Goal: Information Seeking & Learning: Learn about a topic

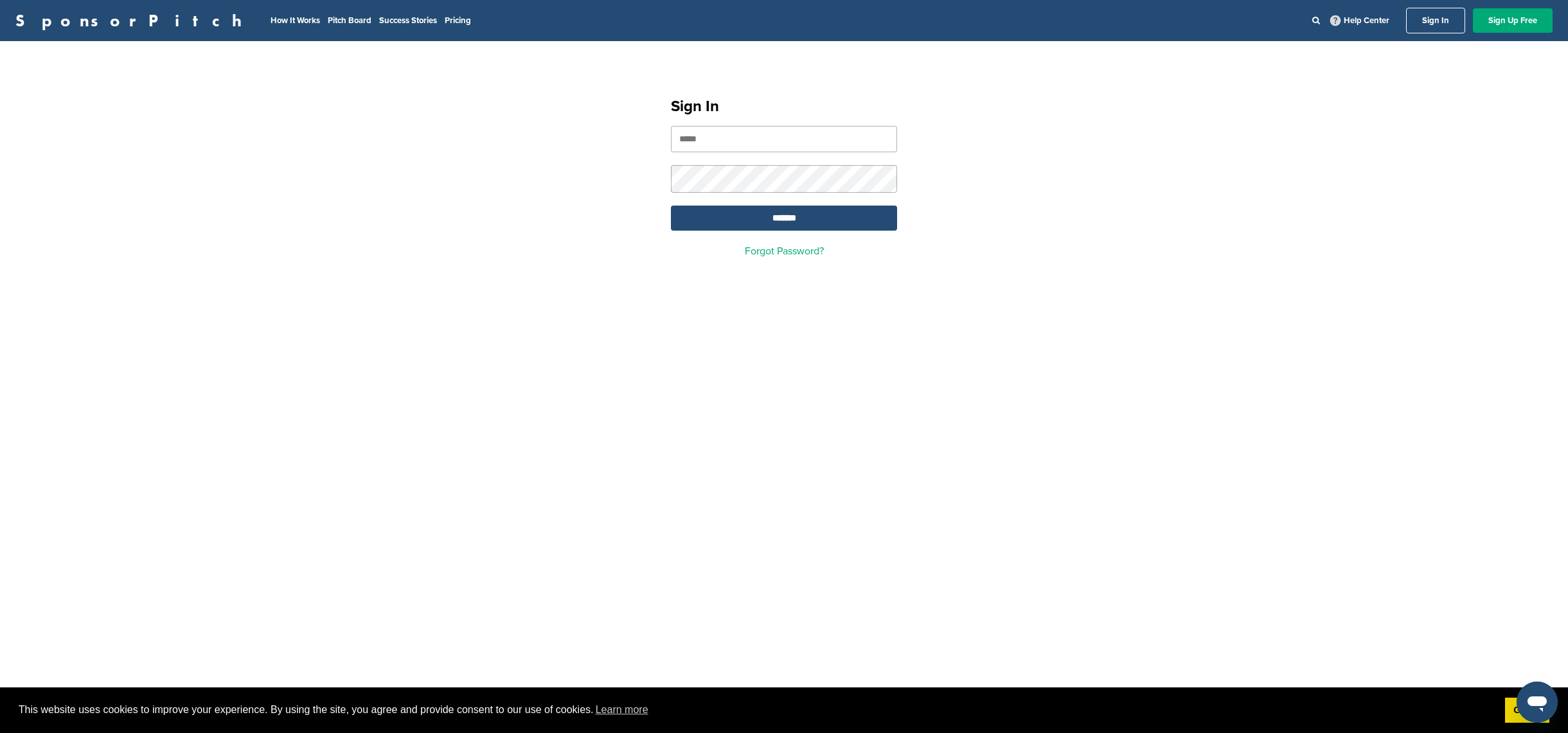
click at [772, 144] on input "email" at bounding box center [784, 138] width 226 height 26
type input "**********"
click at [776, 224] on input "*******" at bounding box center [784, 217] width 226 height 25
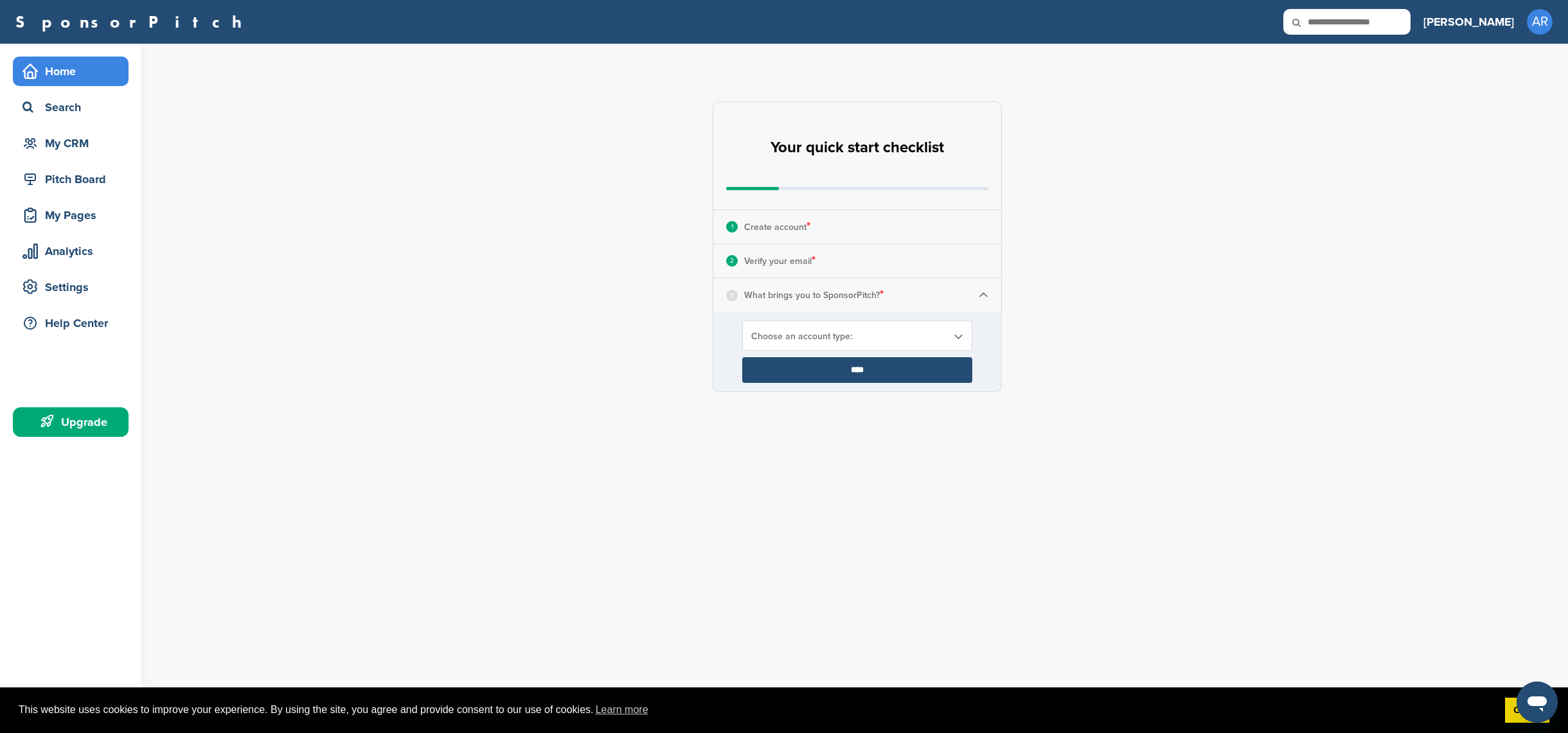
click at [947, 339] on link "Choose an account type:" at bounding box center [857, 336] width 212 height 11
click at [819, 386] on li "Looking for Sponsors" at bounding box center [857, 388] width 222 height 23
click at [823, 374] on input "****" at bounding box center [857, 370] width 230 height 26
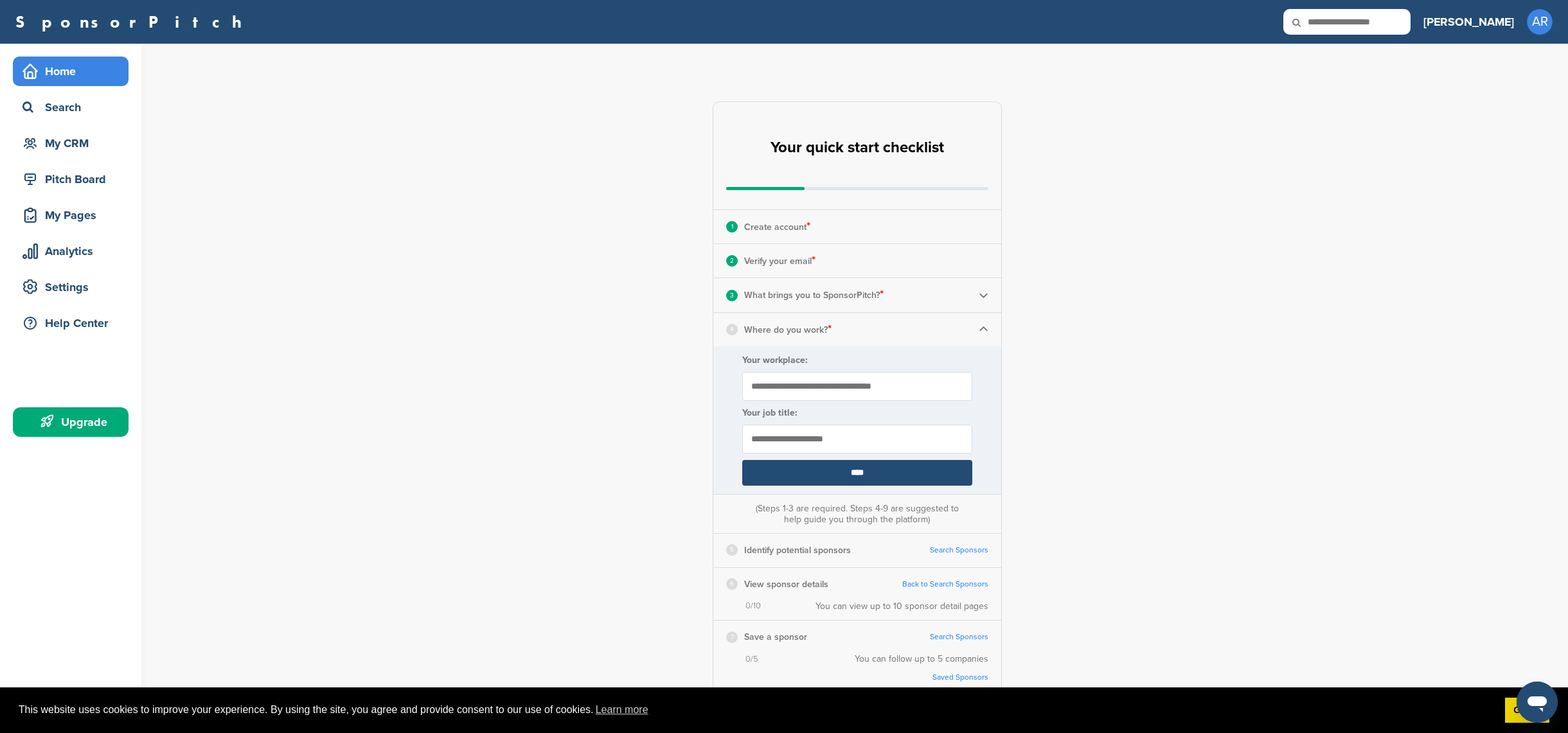
click at [879, 385] on input "Your workplace:" at bounding box center [857, 386] width 230 height 29
type input "**********"
click at [827, 446] on input "text" at bounding box center [857, 439] width 230 height 29
type input "*****"
click at [892, 476] on input "****" at bounding box center [857, 473] width 230 height 26
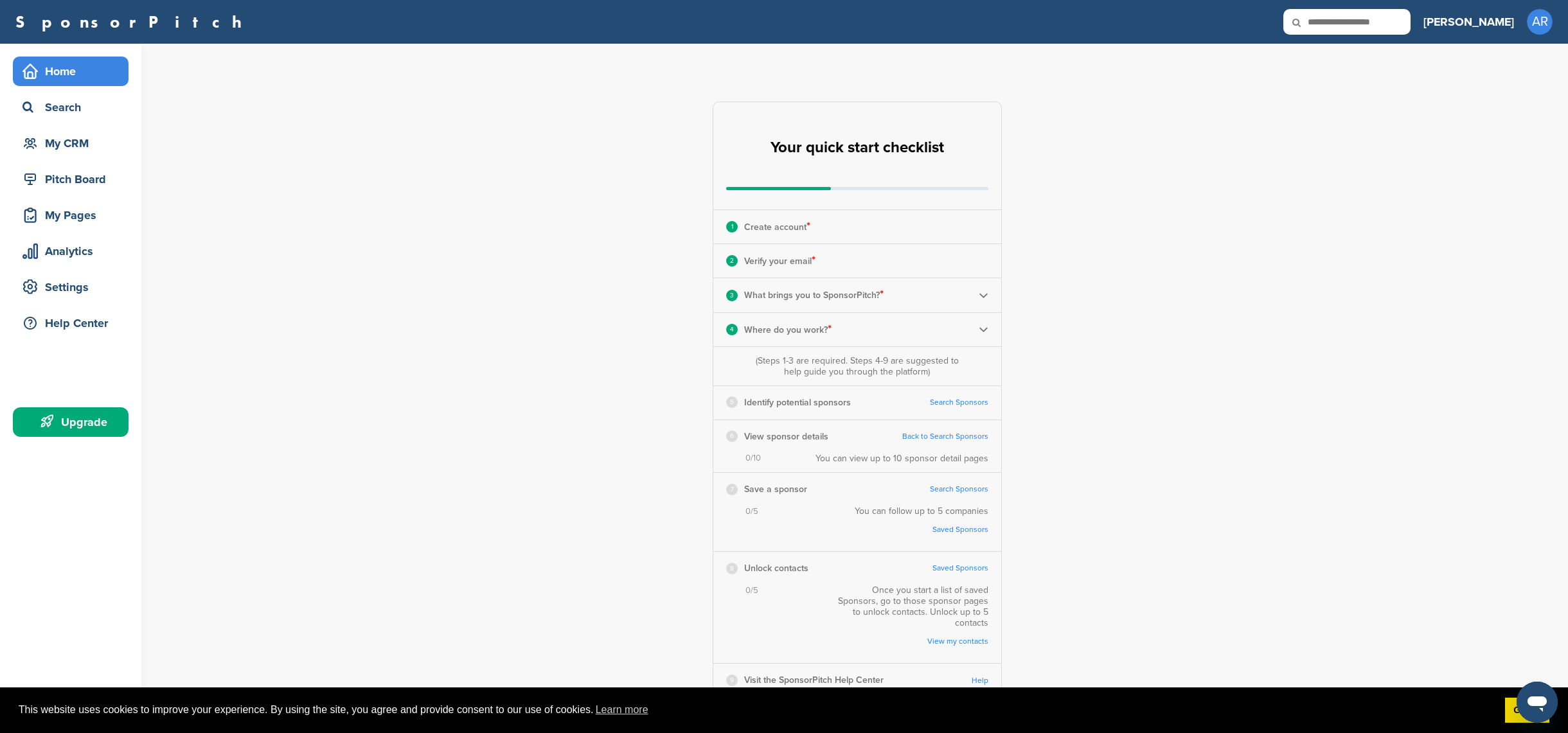
click at [985, 299] on img at bounding box center [983, 295] width 10 height 10
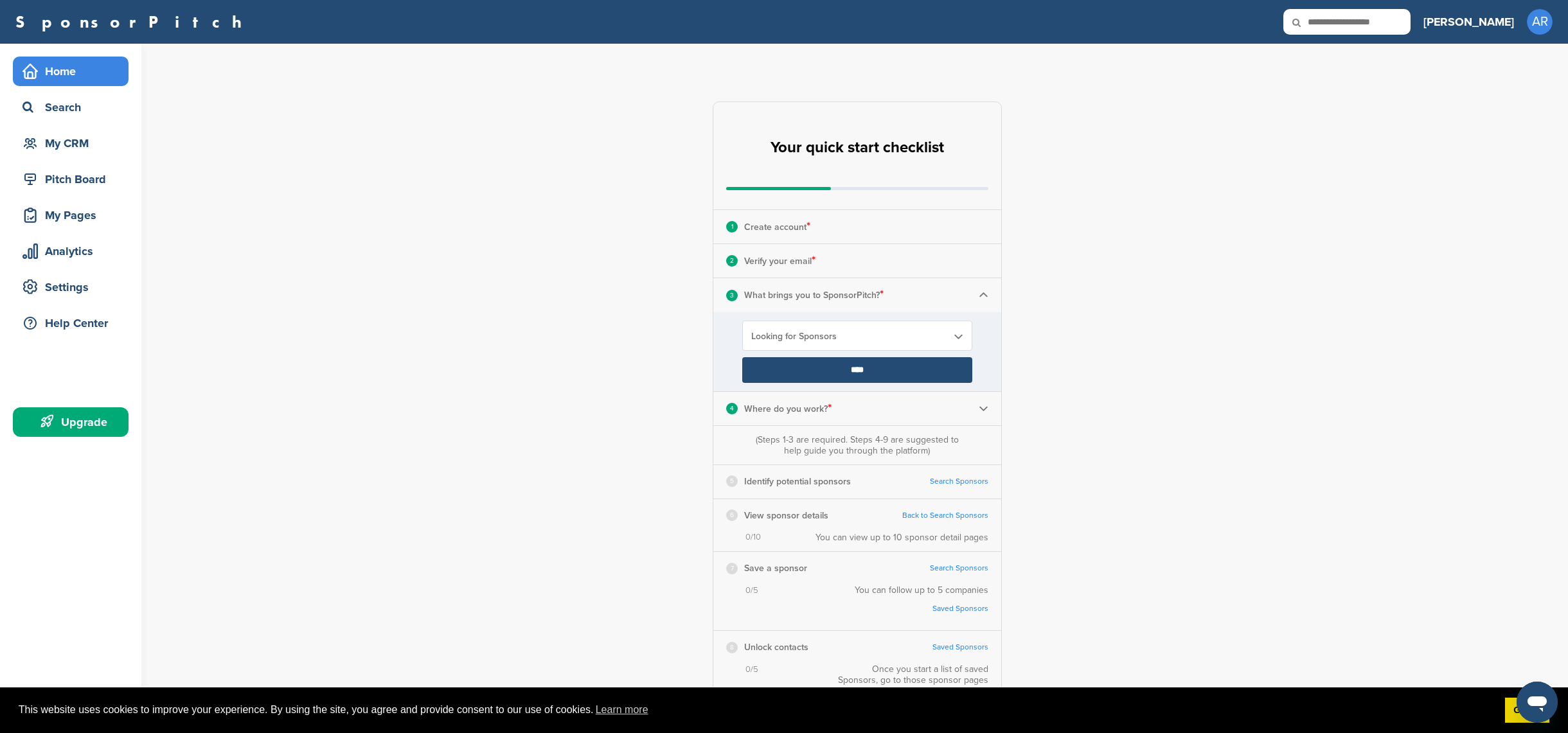
drag, startPoint x: 893, startPoint y: 231, endPoint x: 788, endPoint y: 214, distance: 106.4
click at [893, 231] on div "1 Create account *" at bounding box center [857, 227] width 288 height 33
click at [899, 374] on input "****" at bounding box center [857, 370] width 230 height 26
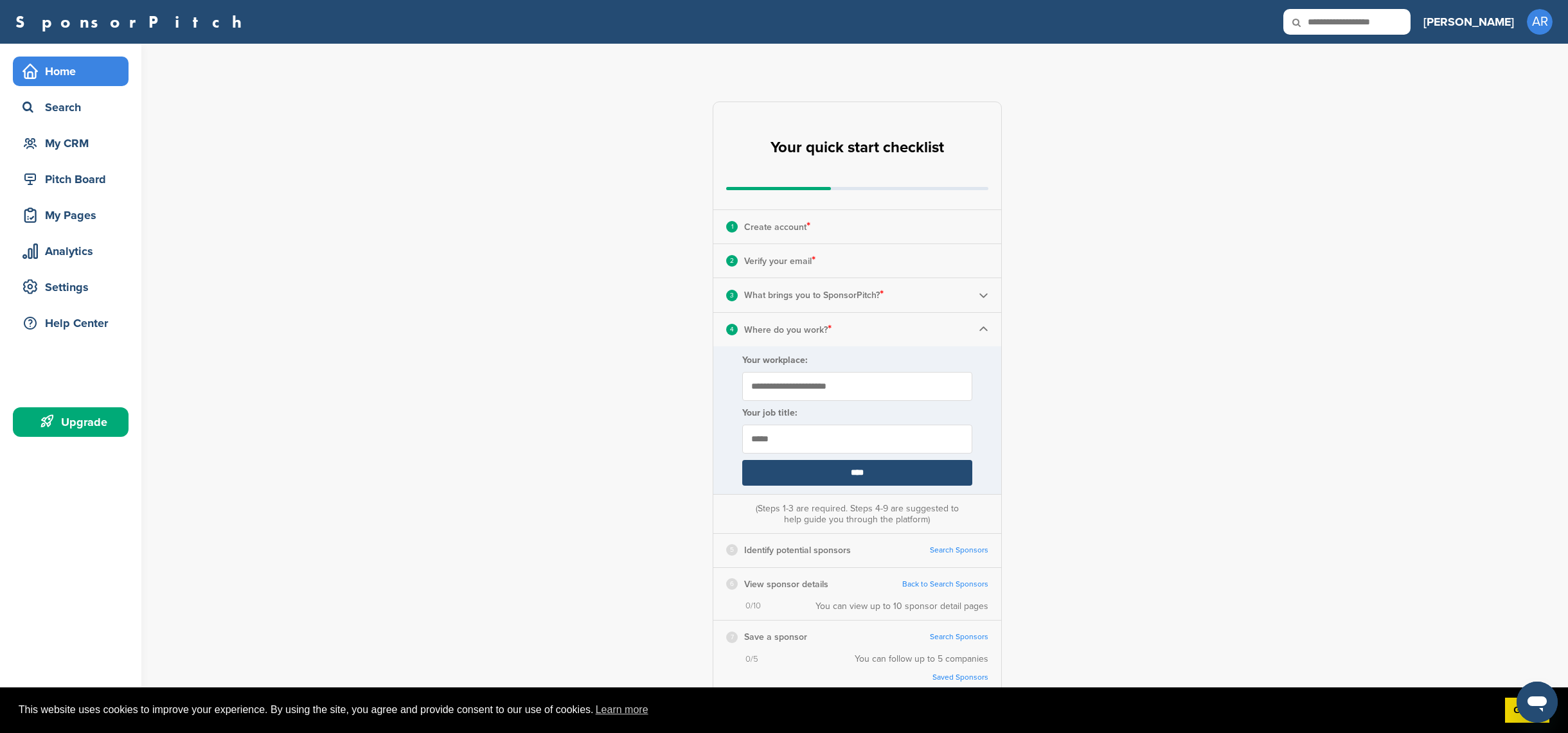
click at [874, 475] on input "****" at bounding box center [857, 473] width 230 height 26
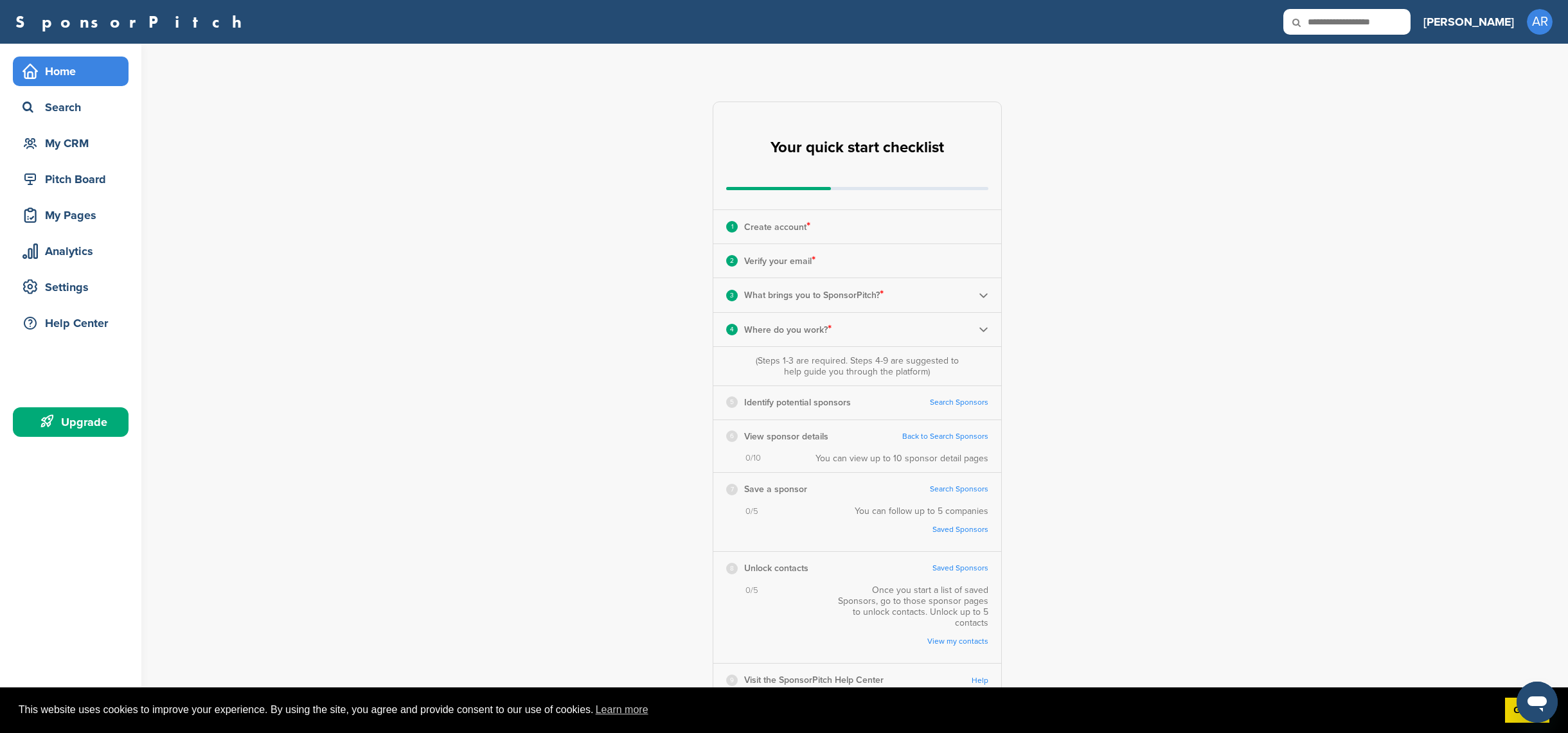
click at [974, 404] on link "Search Sponsors" at bounding box center [959, 403] width 59 height 10
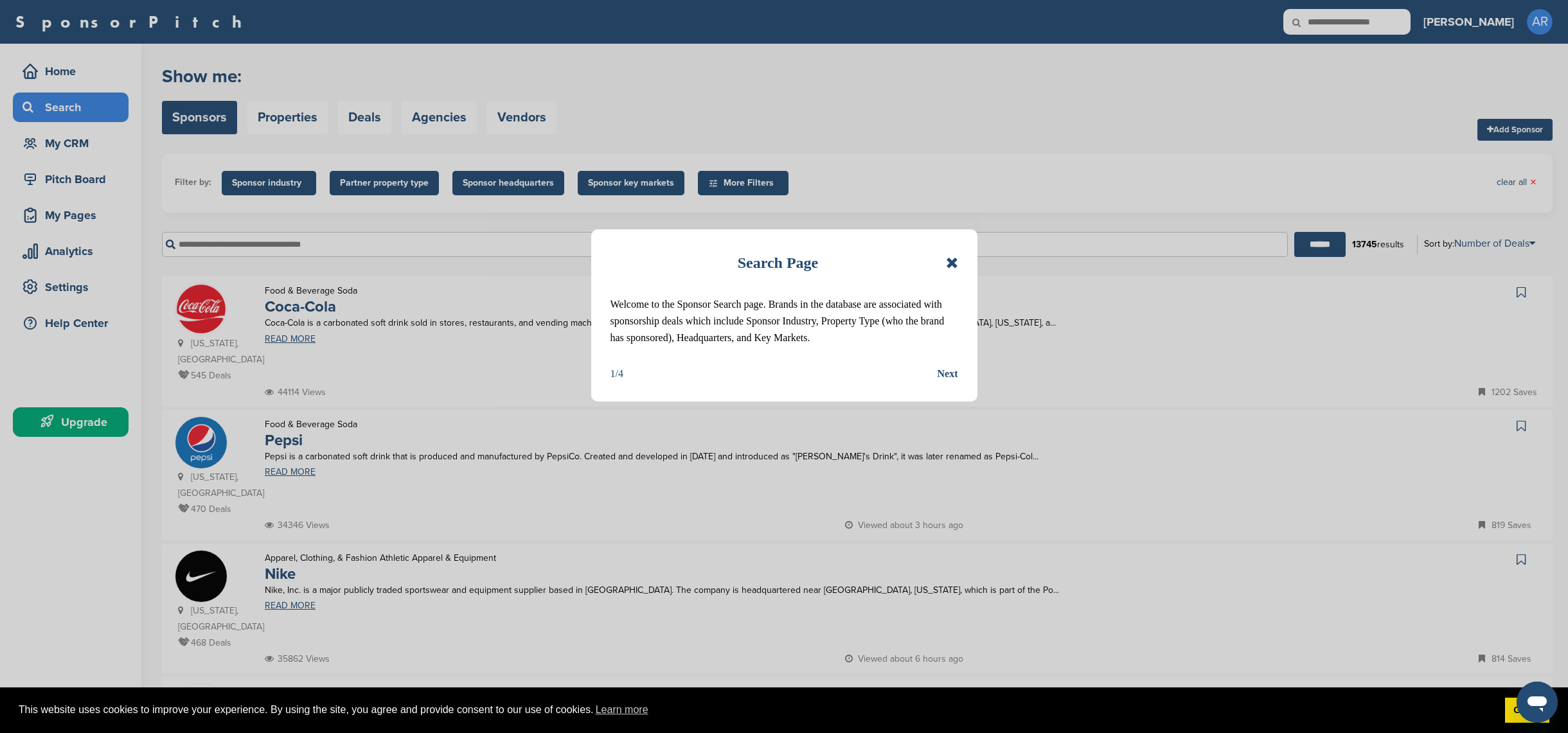
click at [940, 373] on div "Next" at bounding box center [947, 374] width 20 height 17
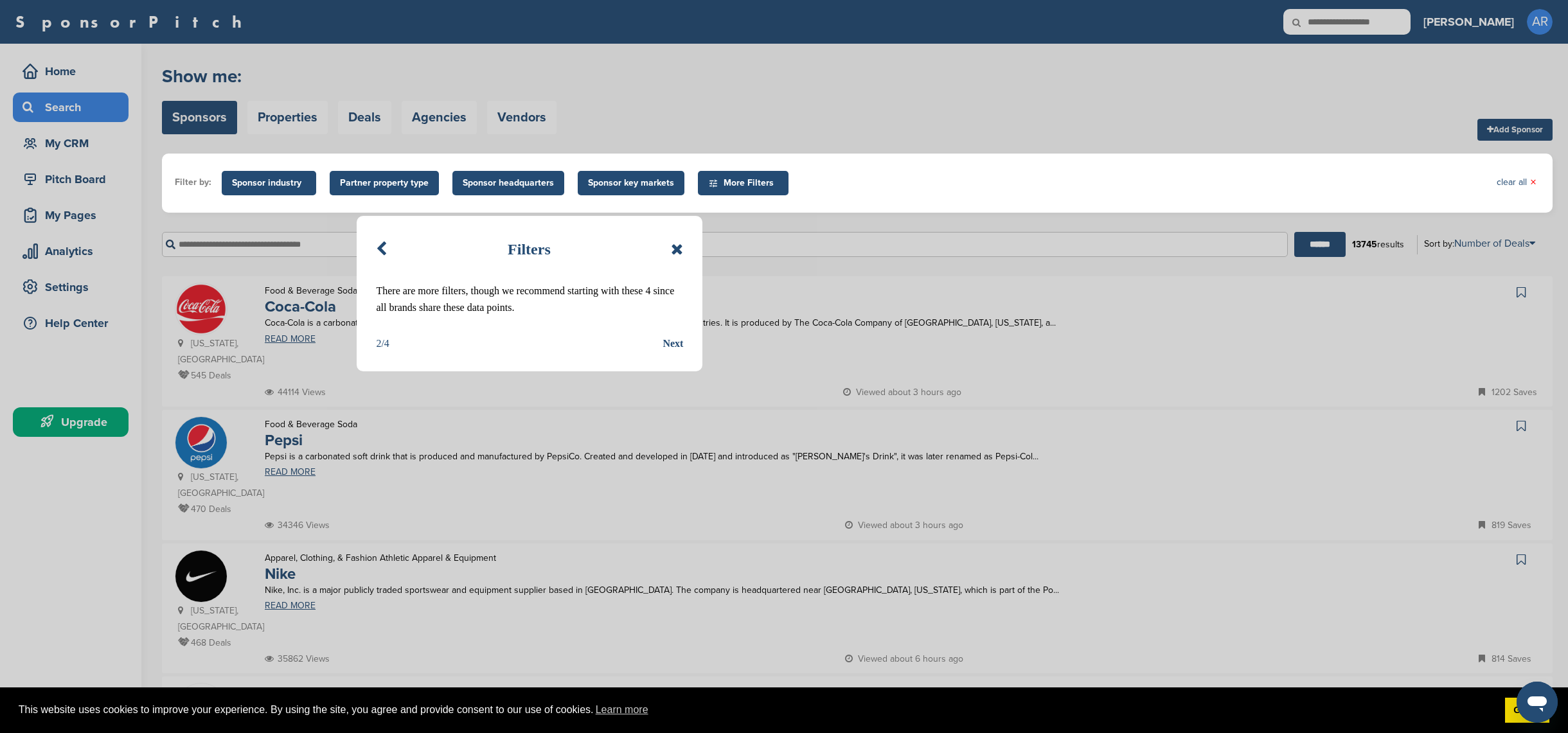
click at [666, 341] on div "Next" at bounding box center [672, 344] width 20 height 17
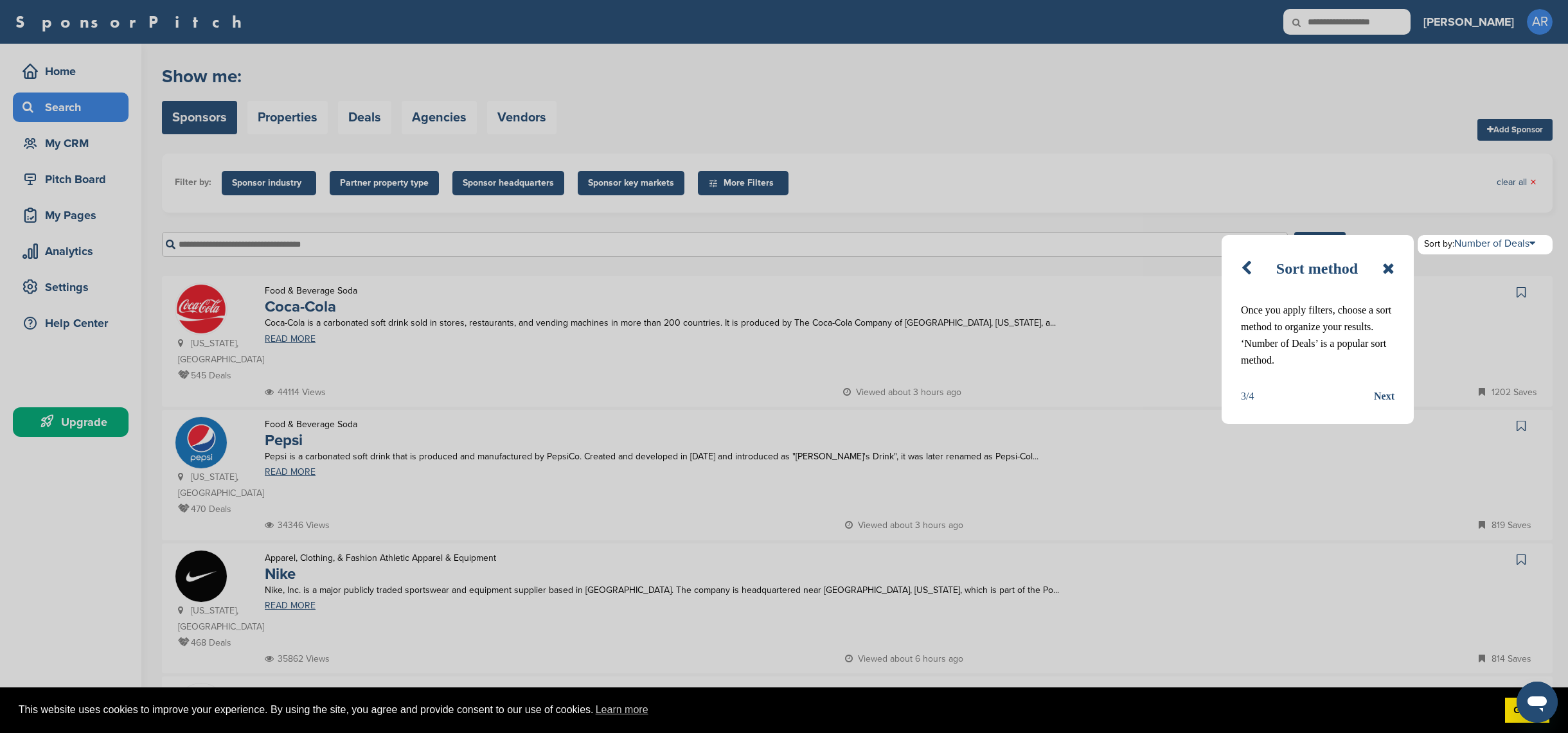
click at [1381, 393] on div "Next" at bounding box center [1384, 397] width 20 height 17
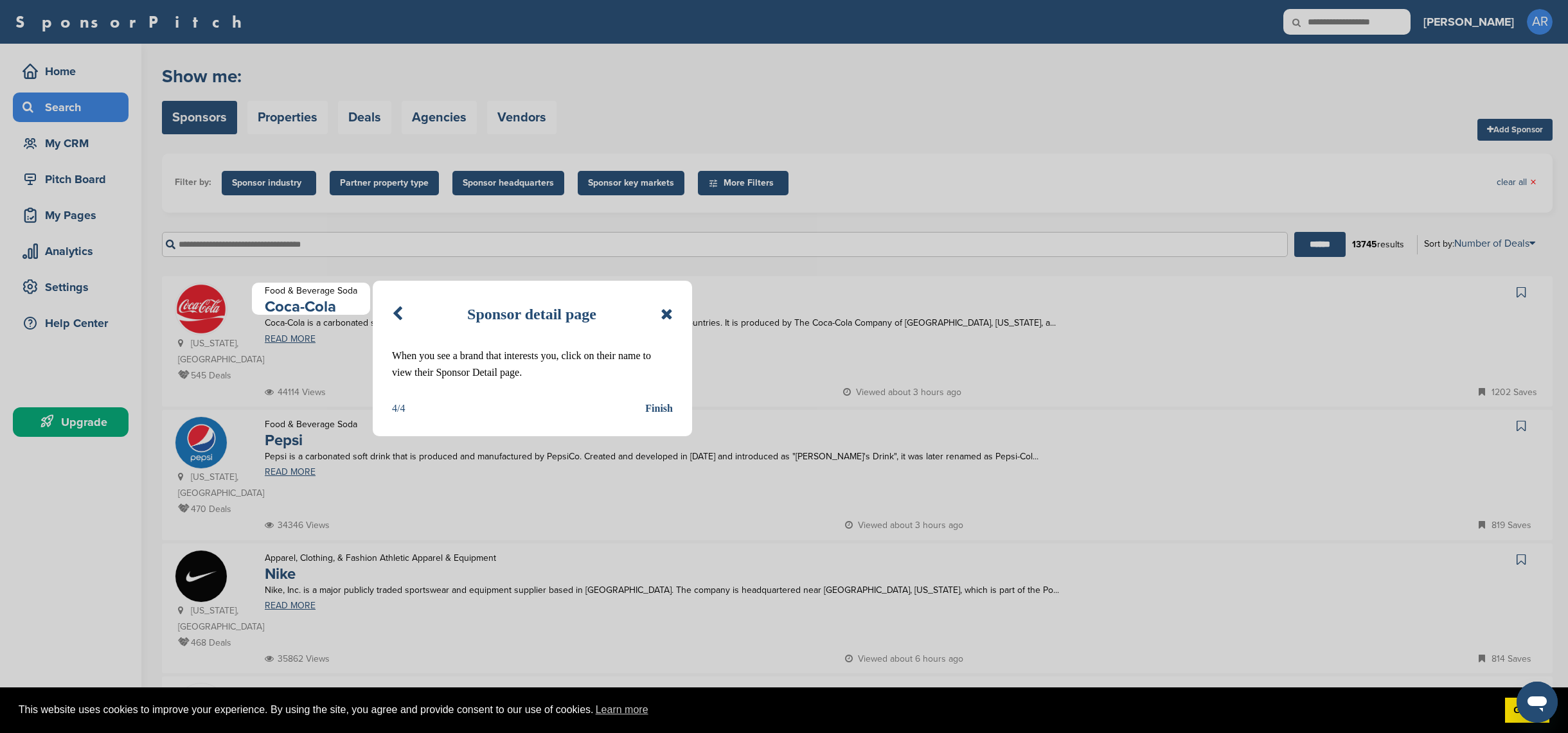
click at [665, 315] on icon at bounding box center [667, 314] width 12 height 15
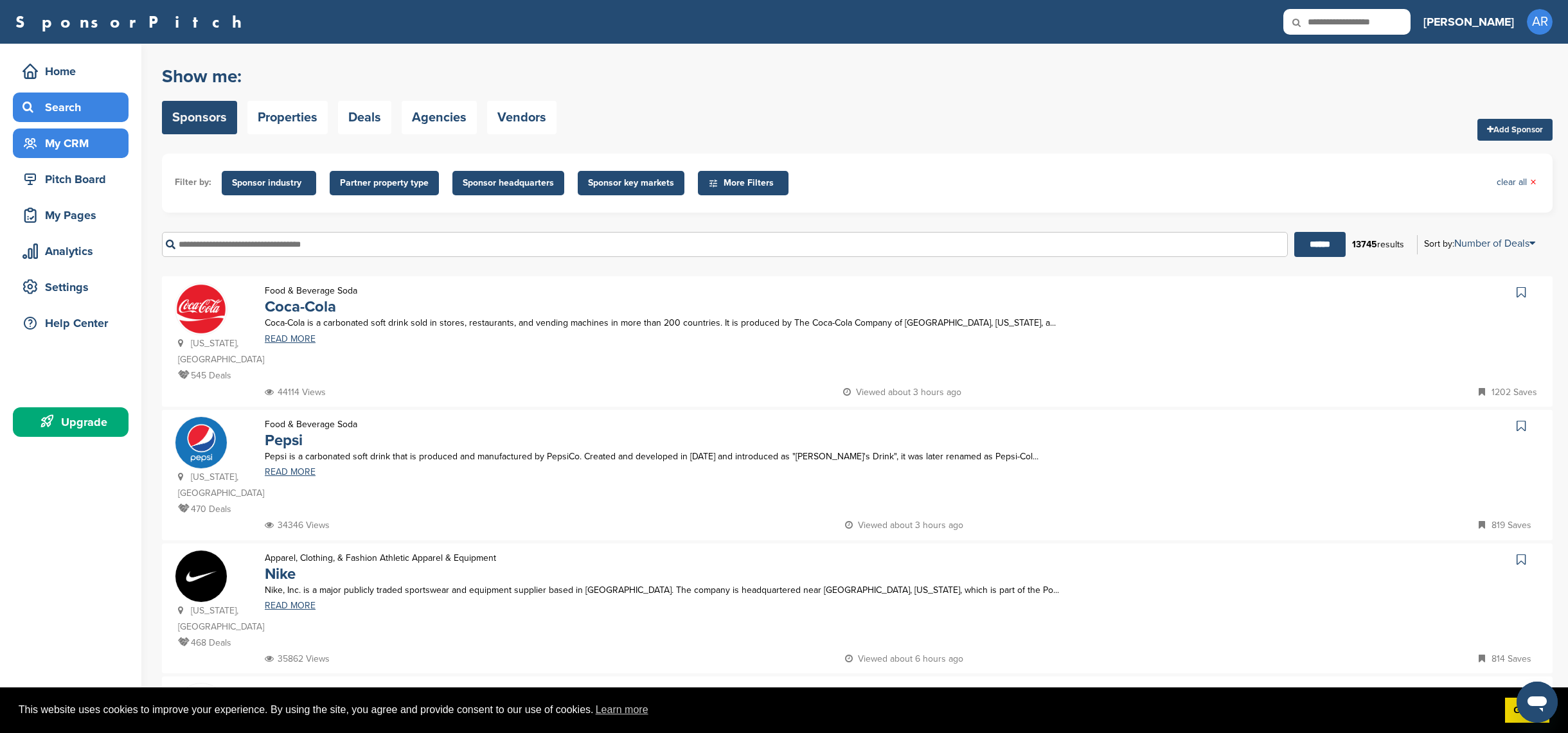
click at [86, 130] on div "My CRM" at bounding box center [71, 143] width 116 height 29
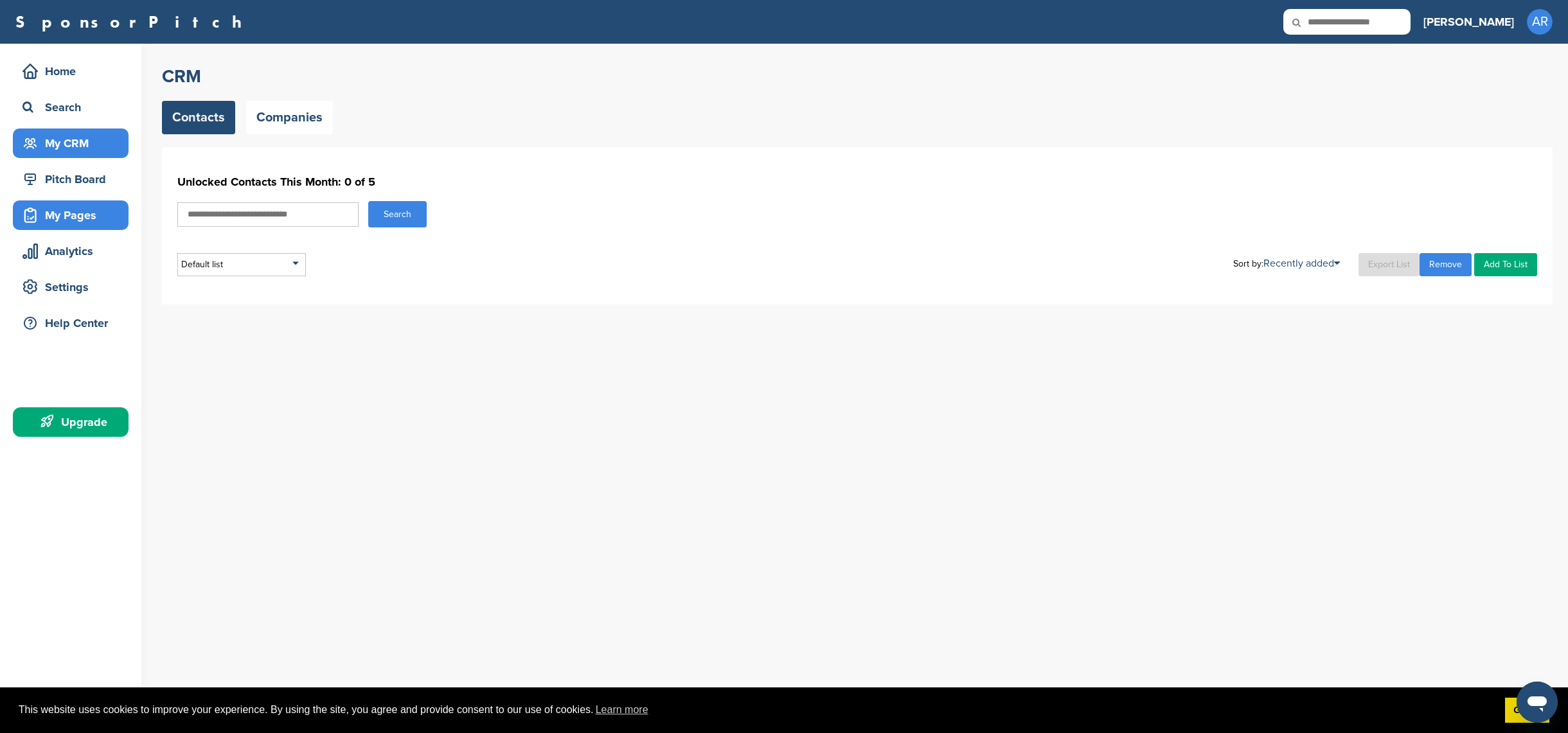
click at [123, 224] on div "My Pages" at bounding box center [74, 215] width 109 height 23
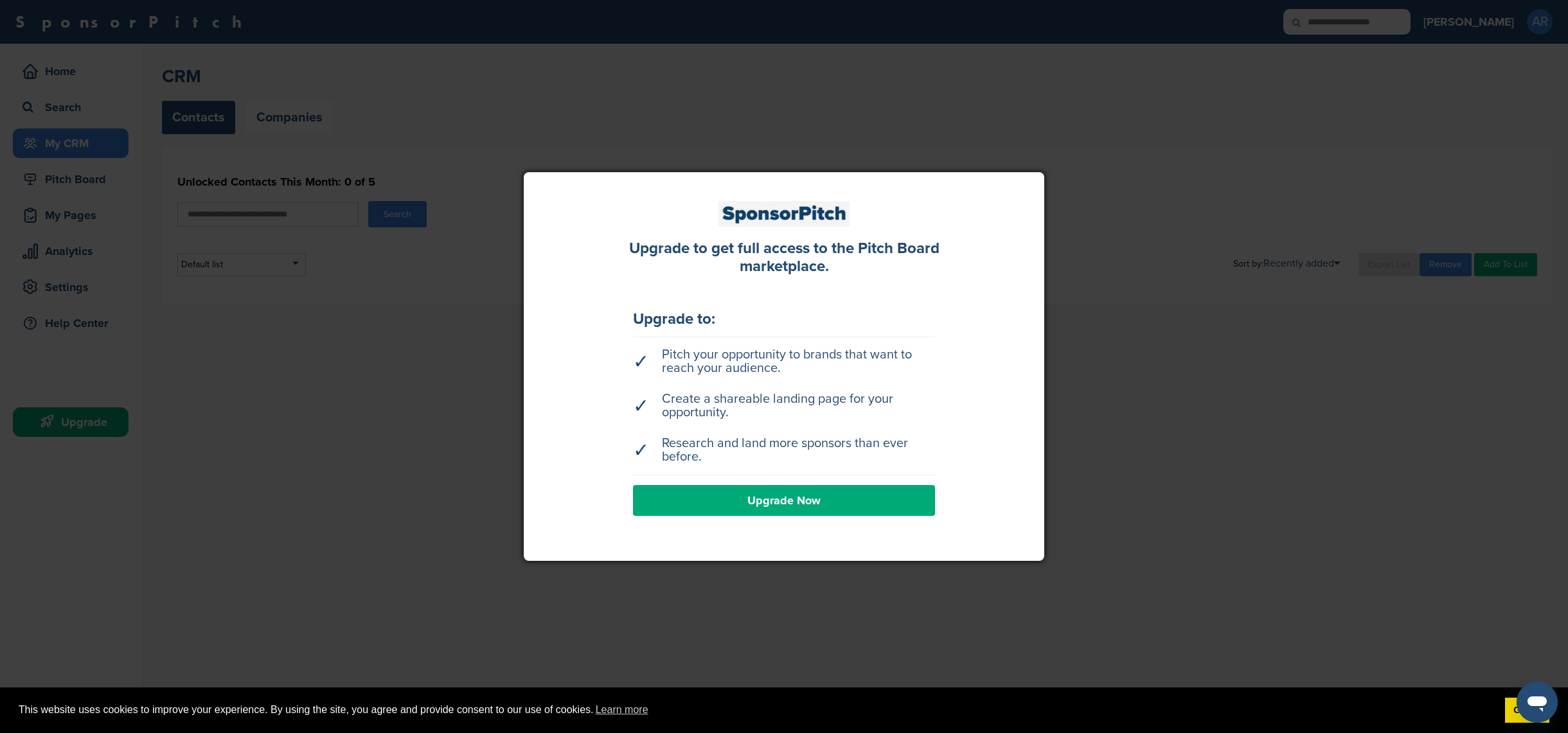
click at [293, 357] on div at bounding box center [784, 366] width 1568 height 733
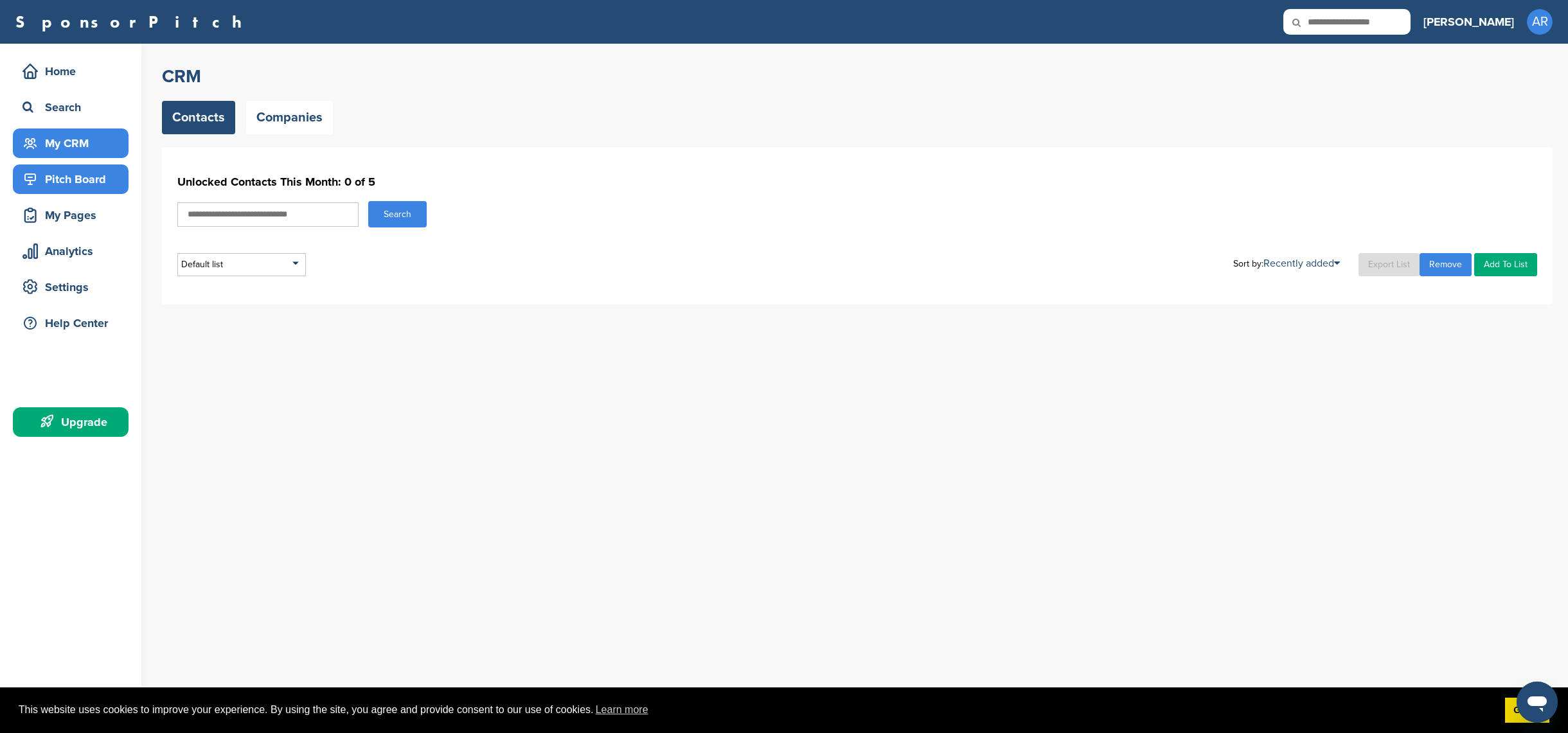
click at [91, 183] on div "Pitch Board" at bounding box center [74, 179] width 109 height 23
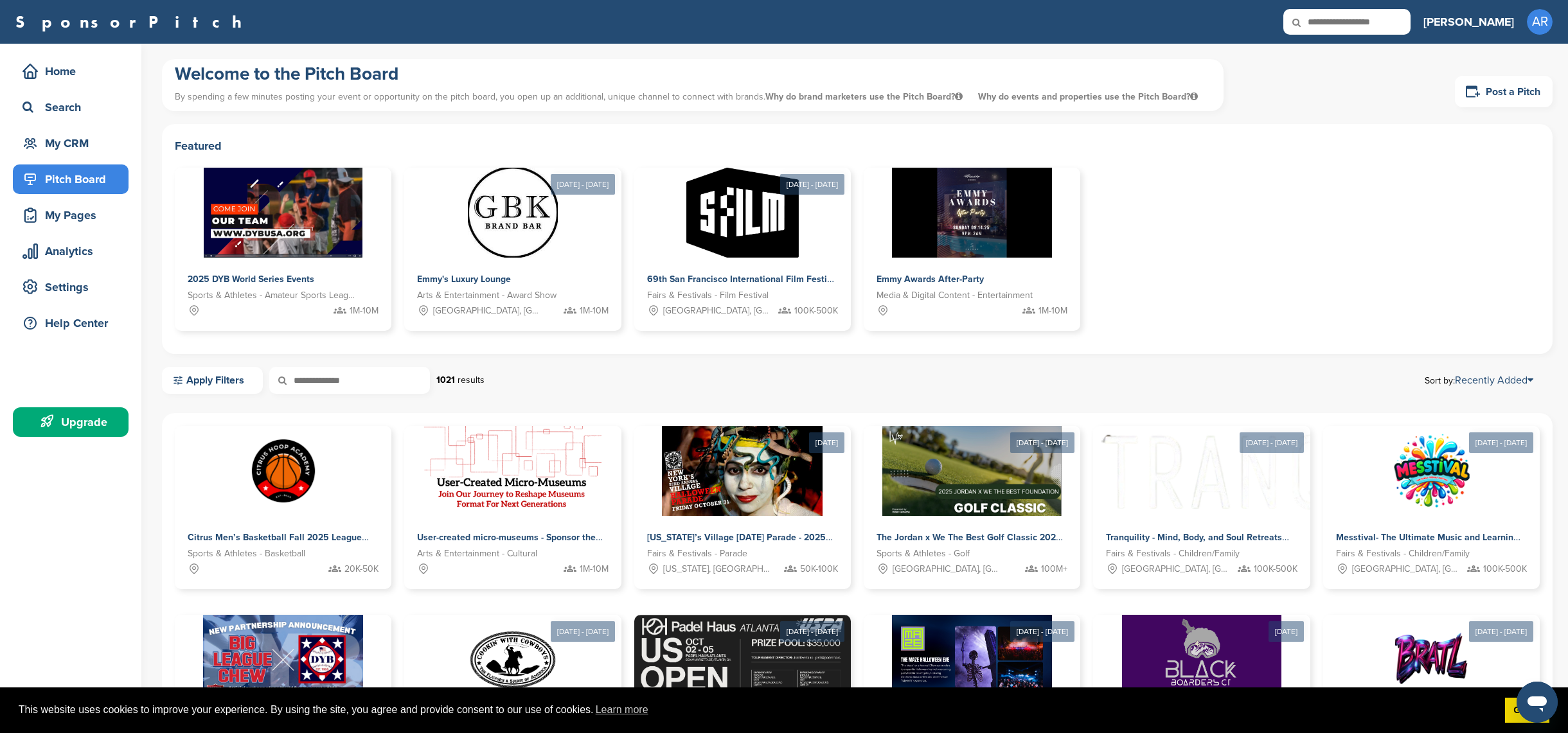
click at [92, 23] on link "SponsorPitch" at bounding box center [132, 22] width 235 height 17
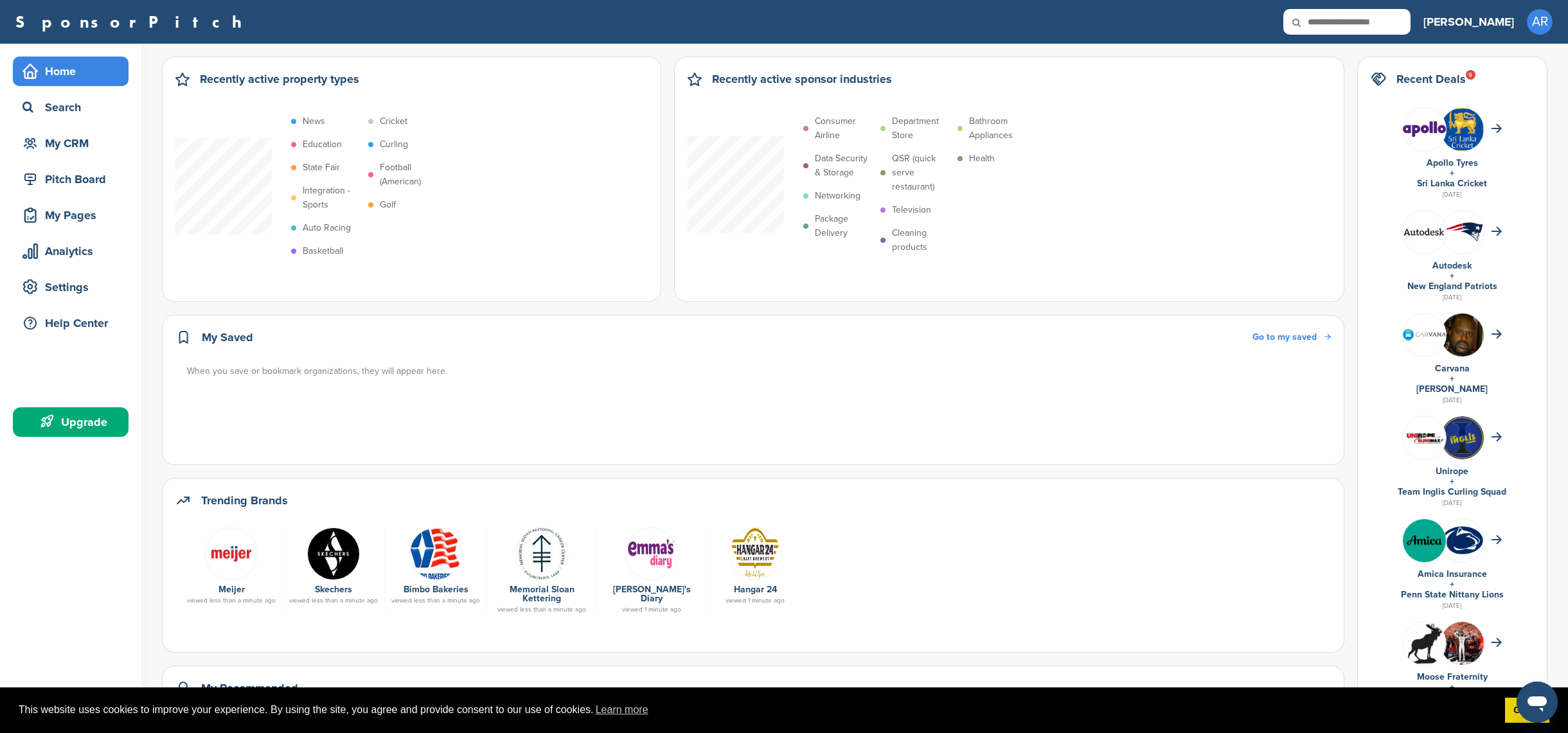
click at [105, 427] on div "Upgrade" at bounding box center [74, 422] width 109 height 23
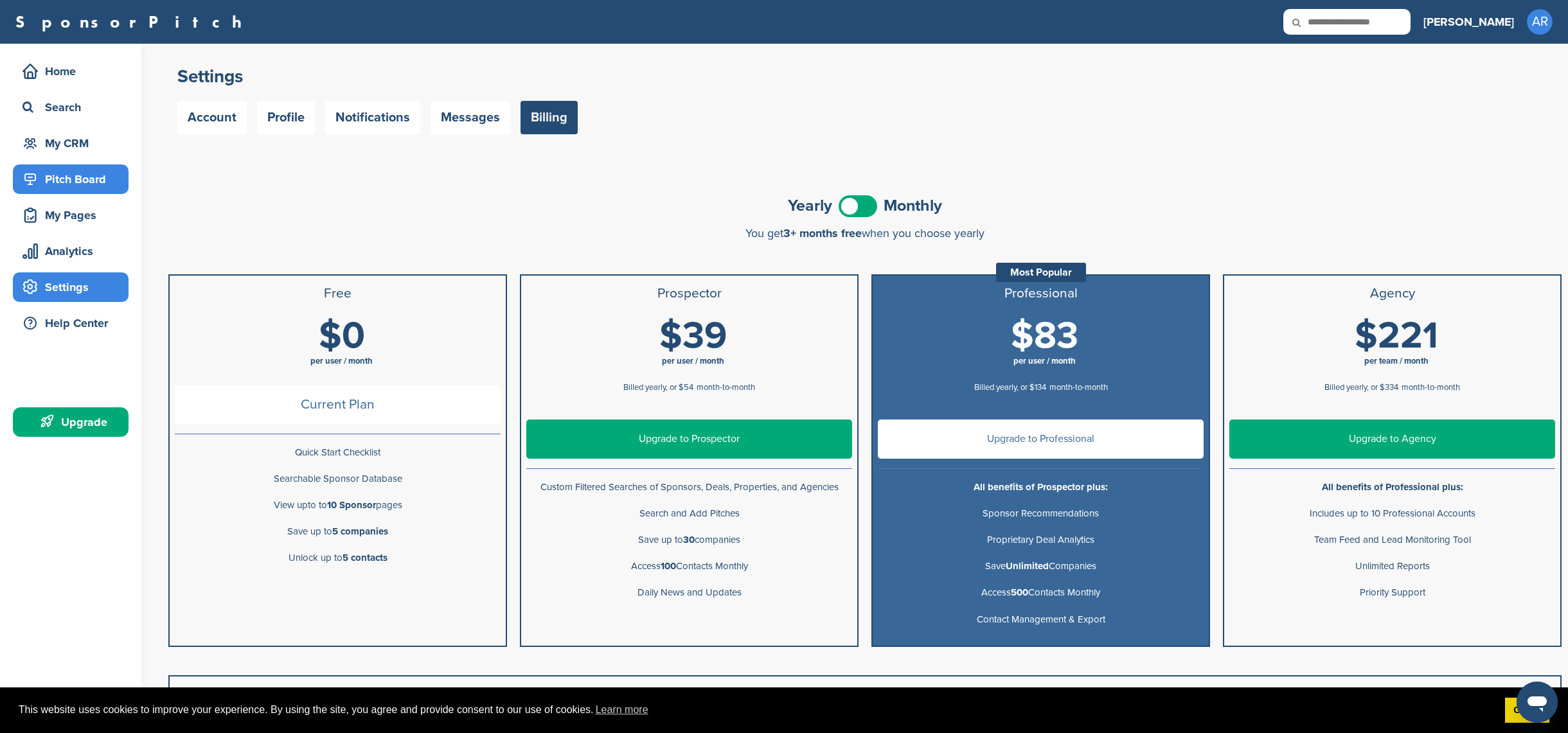
click at [83, 182] on div "Pitch Board" at bounding box center [74, 179] width 109 height 23
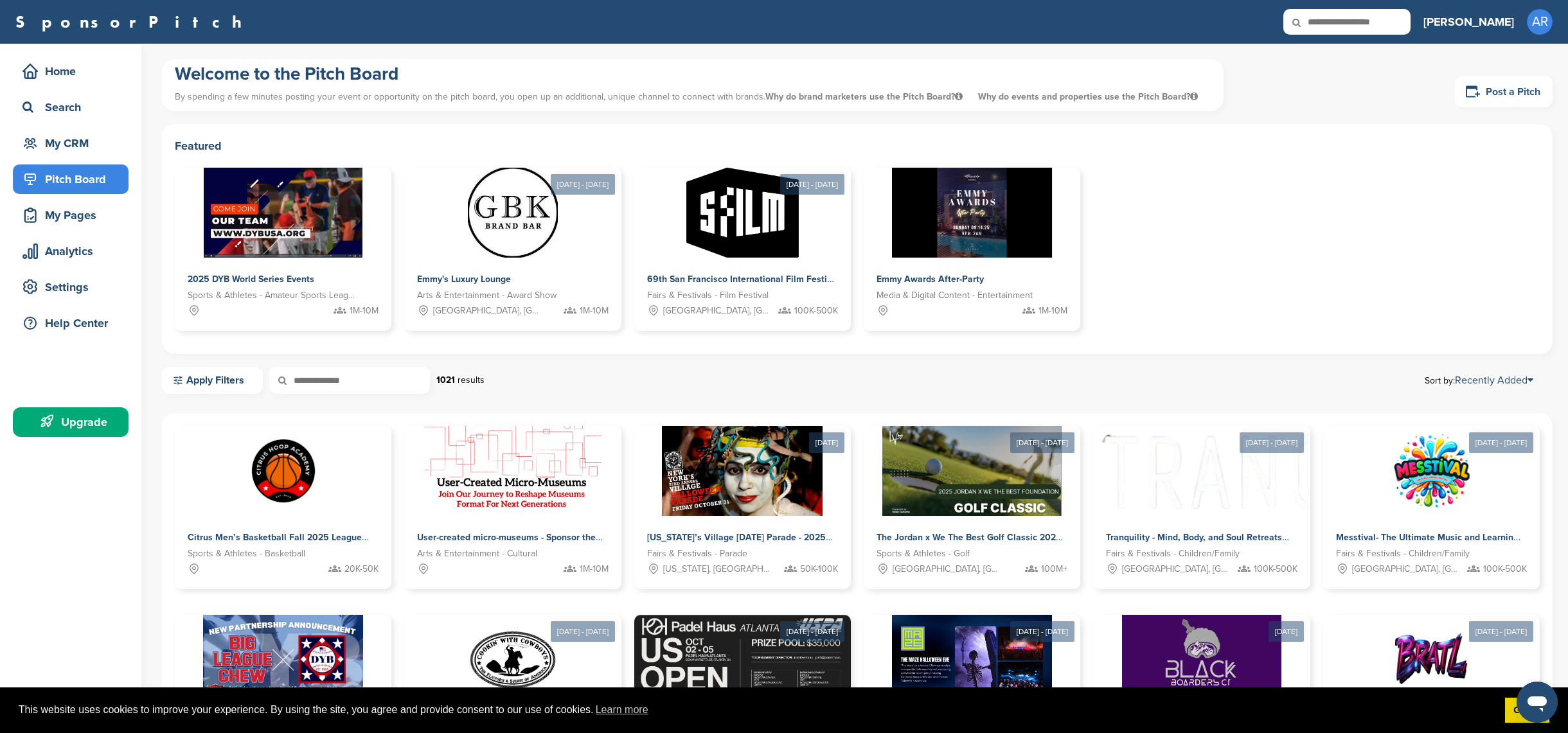
click at [1530, 91] on link "Post a Pitch" at bounding box center [1503, 92] width 98 height 32
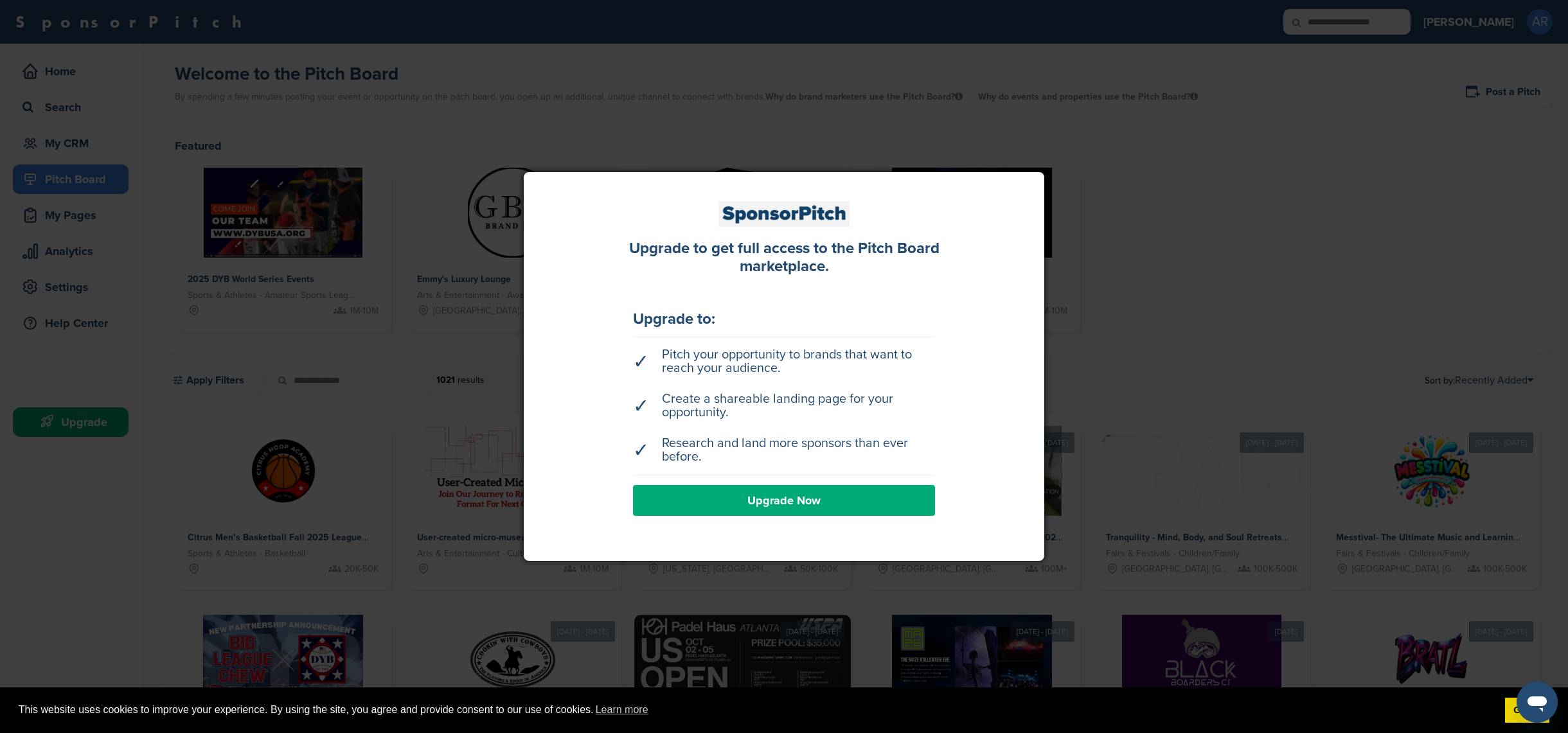
click at [1144, 297] on div at bounding box center [784, 366] width 1568 height 733
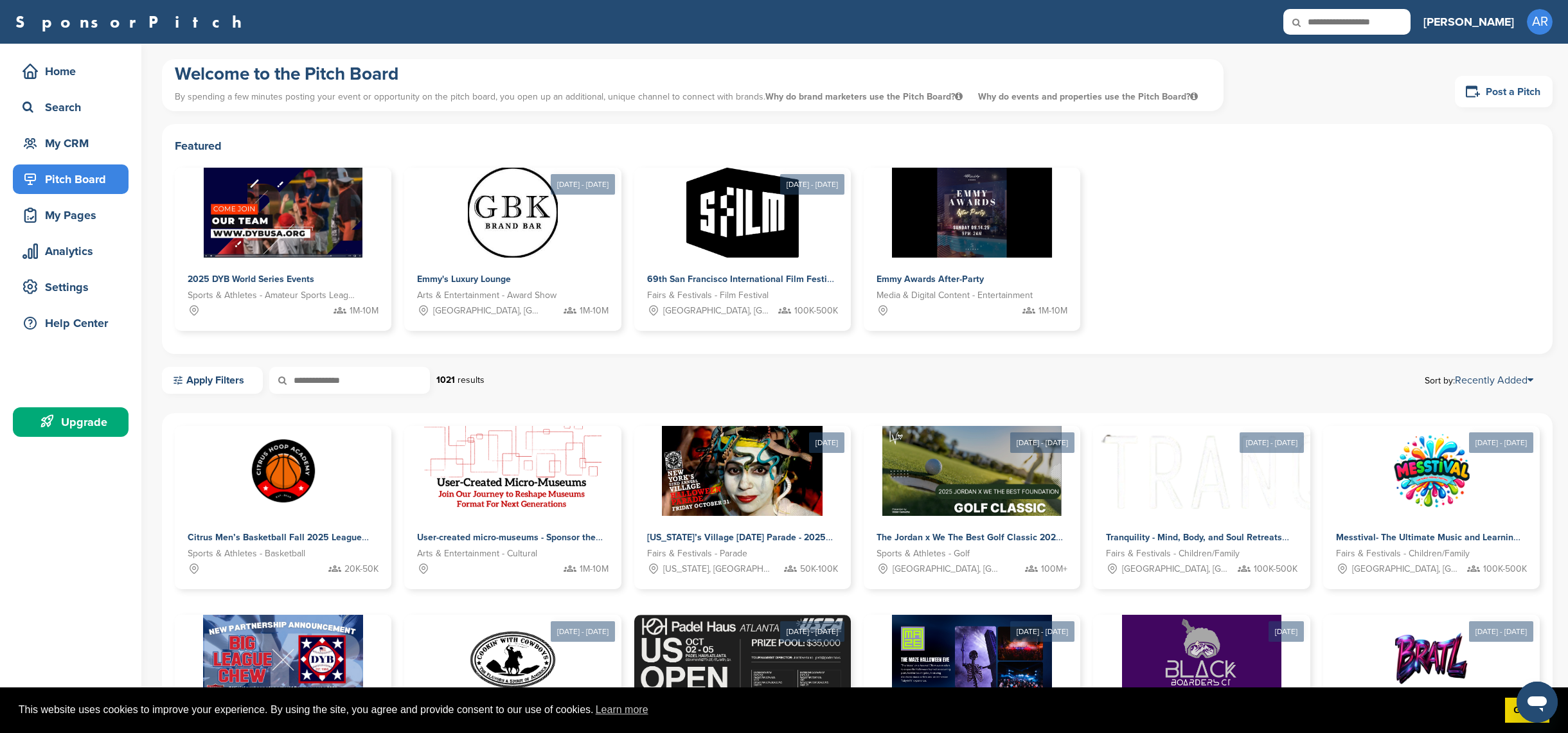
click at [1516, 96] on link "Post a Pitch" at bounding box center [1503, 92] width 98 height 32
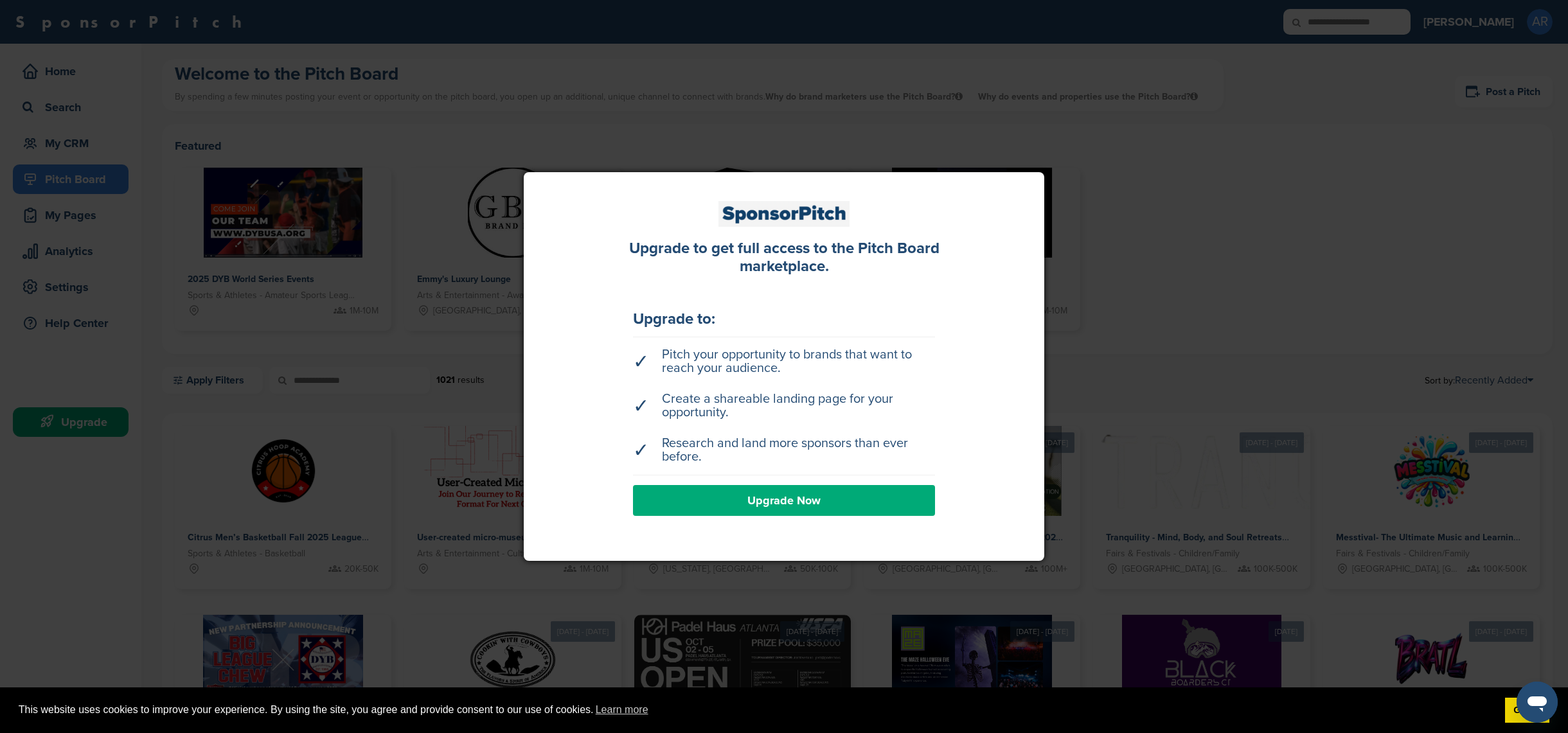
click at [1145, 304] on div at bounding box center [784, 366] width 1568 height 733
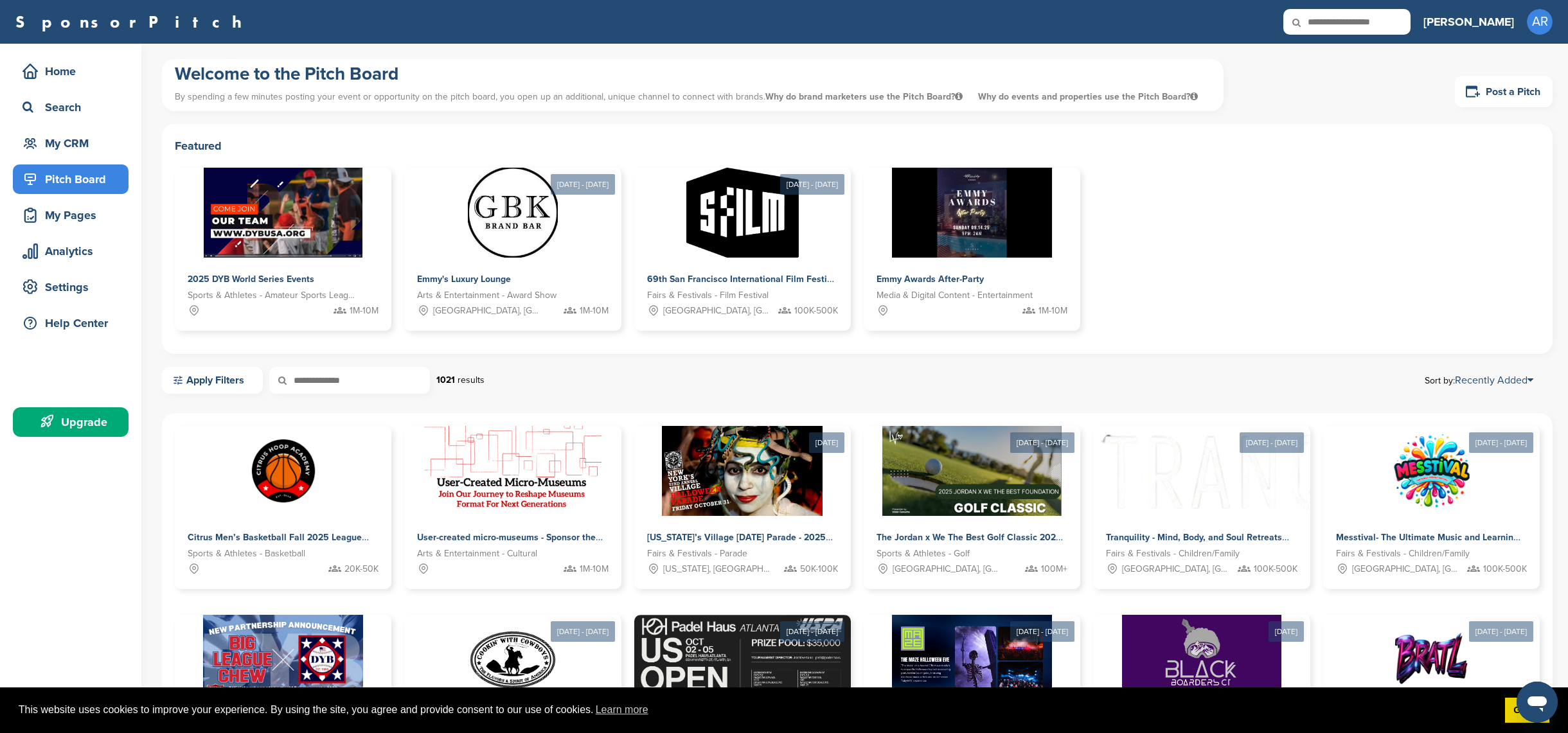
click at [68, 421] on div "Upgrade" at bounding box center [74, 422] width 109 height 23
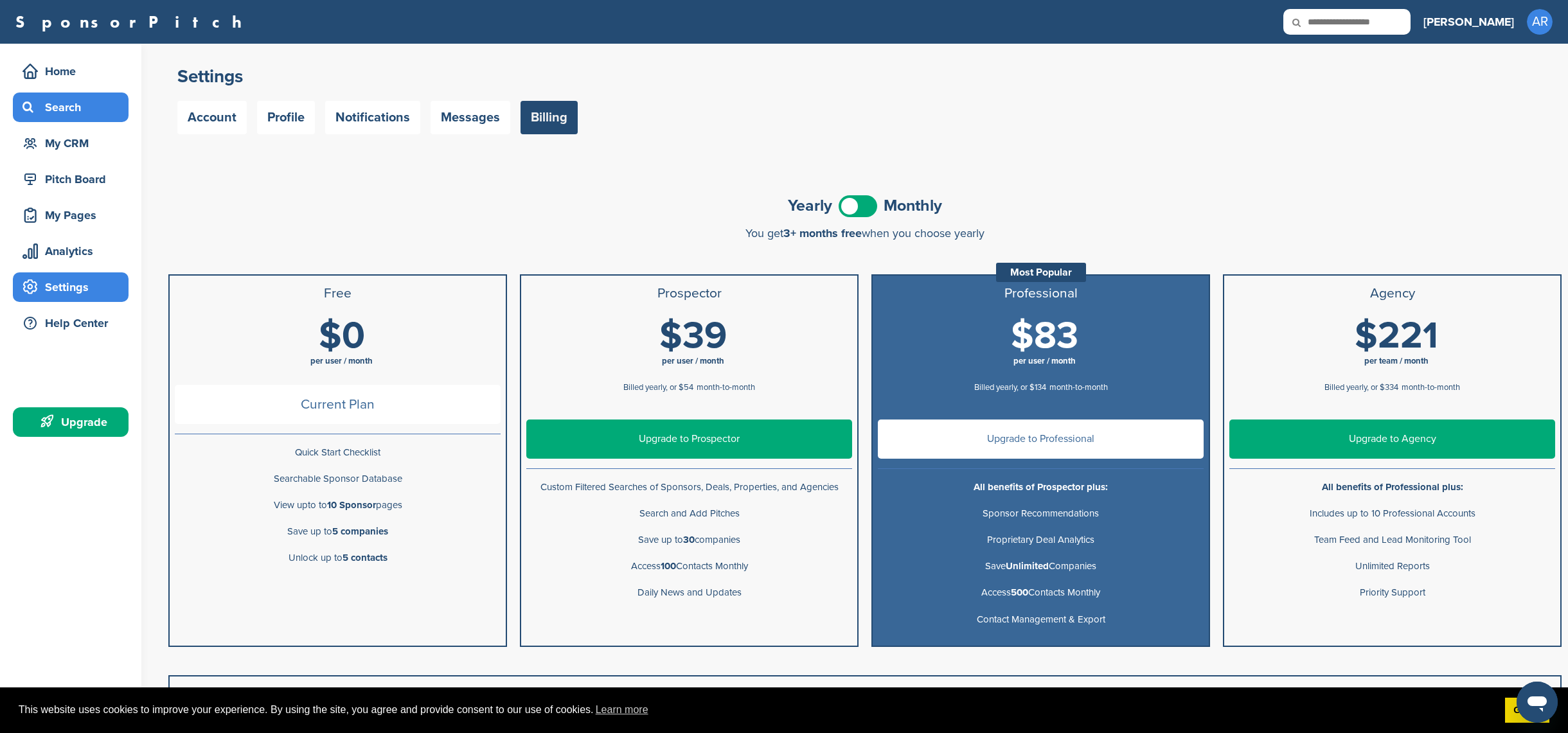
click at [88, 117] on div "Search" at bounding box center [74, 107] width 109 height 23
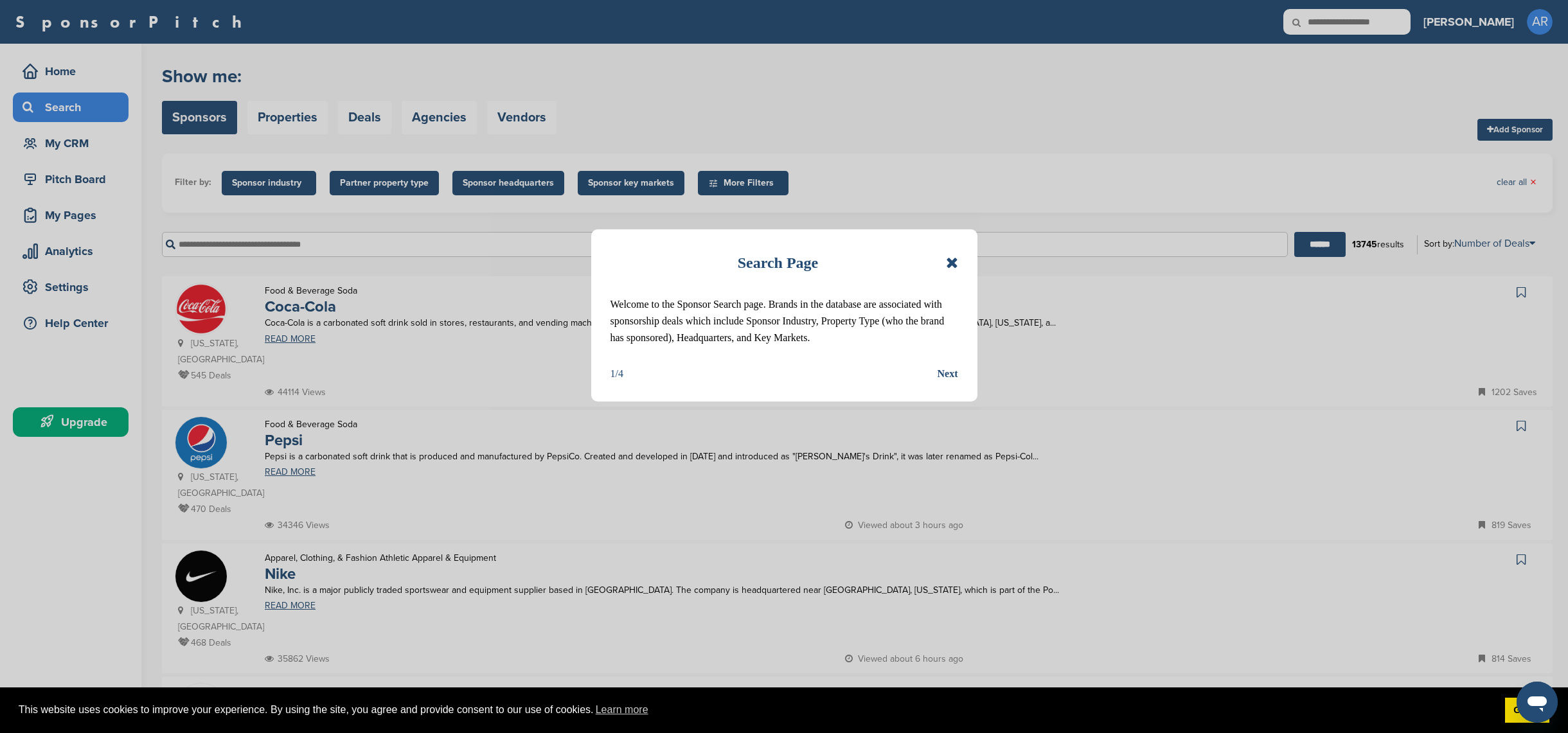
click at [953, 262] on icon at bounding box center [952, 263] width 12 height 15
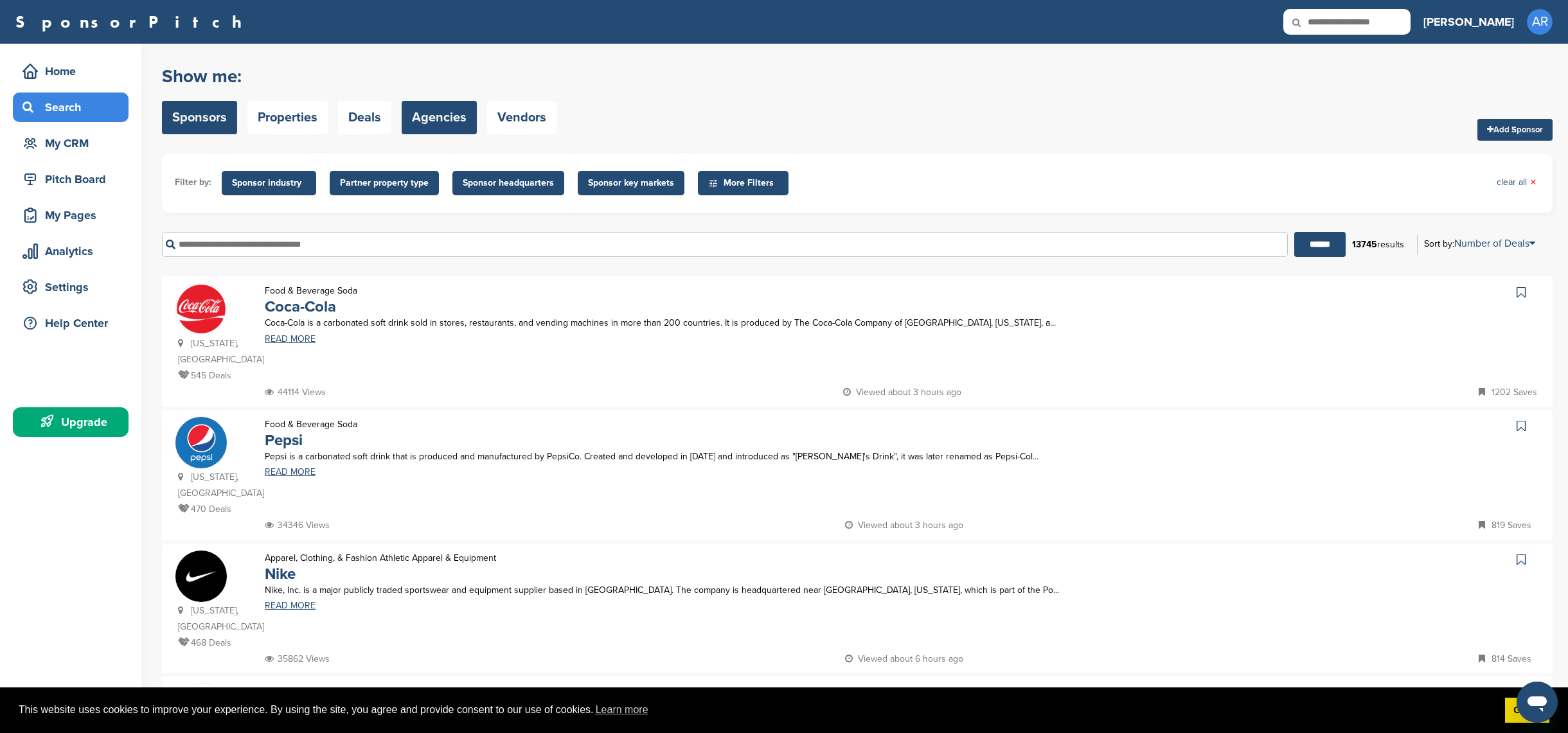
click at [448, 129] on link "Agencies" at bounding box center [439, 117] width 75 height 33
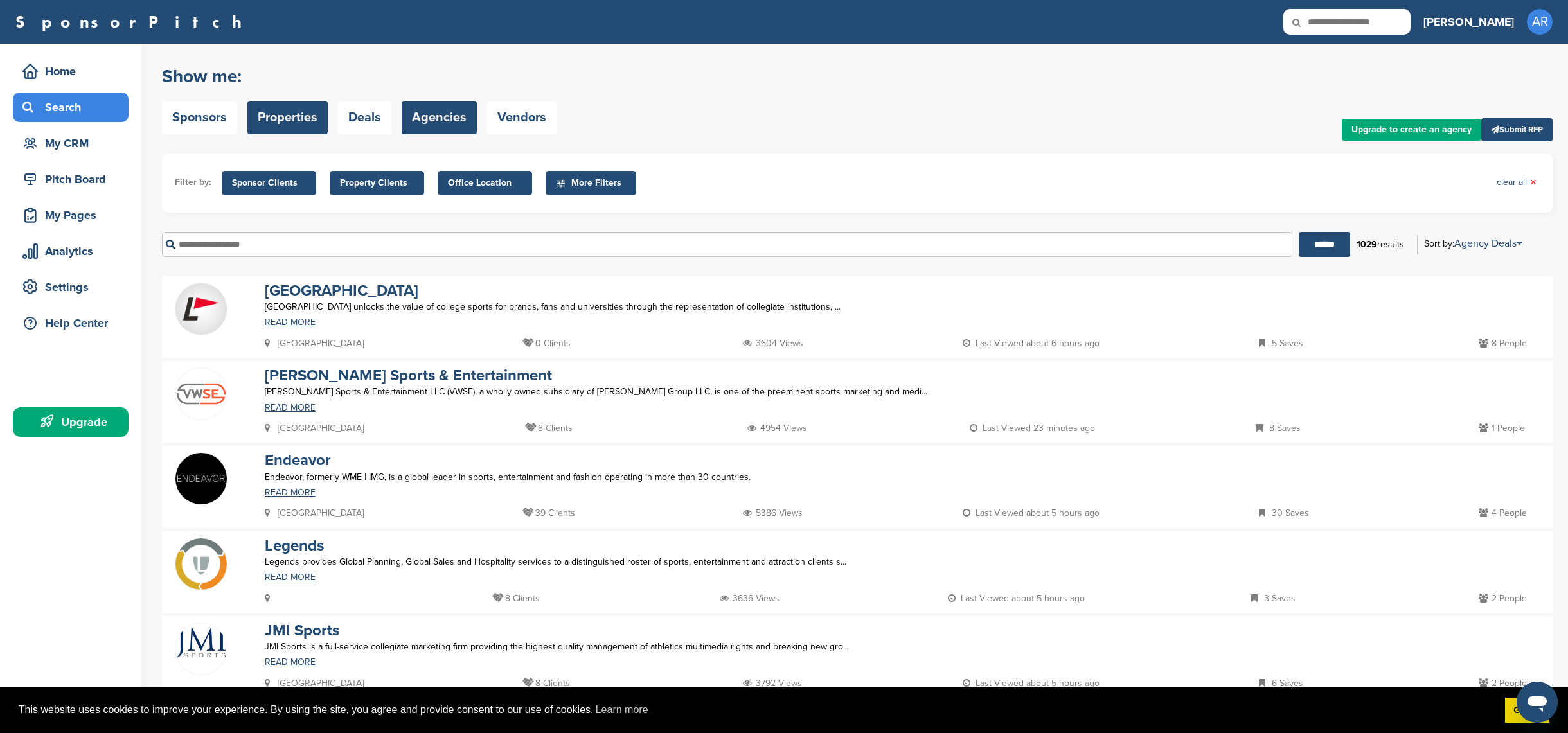
click at [275, 114] on link "Properties" at bounding box center [287, 117] width 81 height 33
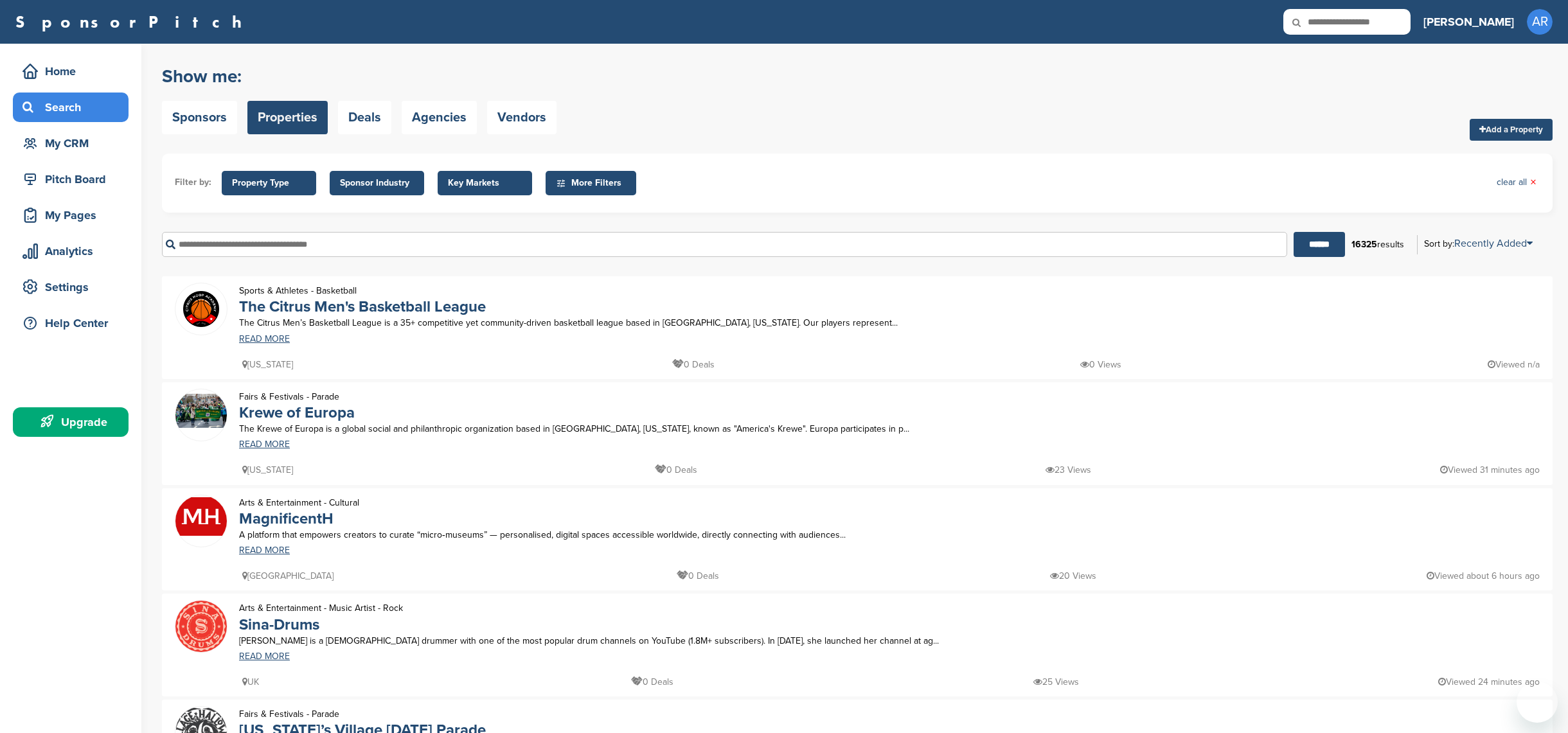
click at [179, 117] on link "Sponsors" at bounding box center [199, 117] width 75 height 33
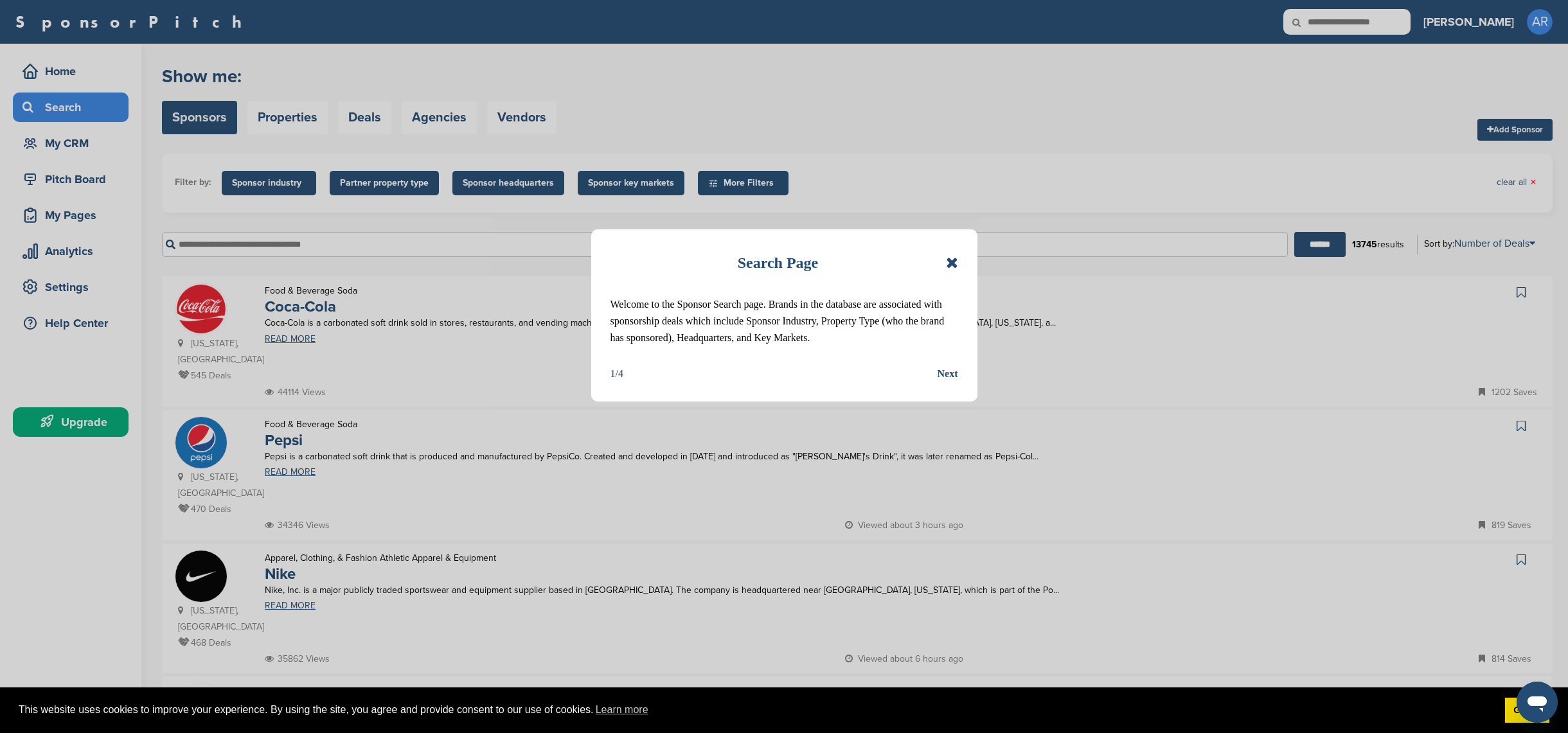
click at [942, 263] on div "Search Page" at bounding box center [784, 263] width 348 height 29
click at [951, 263] on icon at bounding box center [952, 263] width 12 height 15
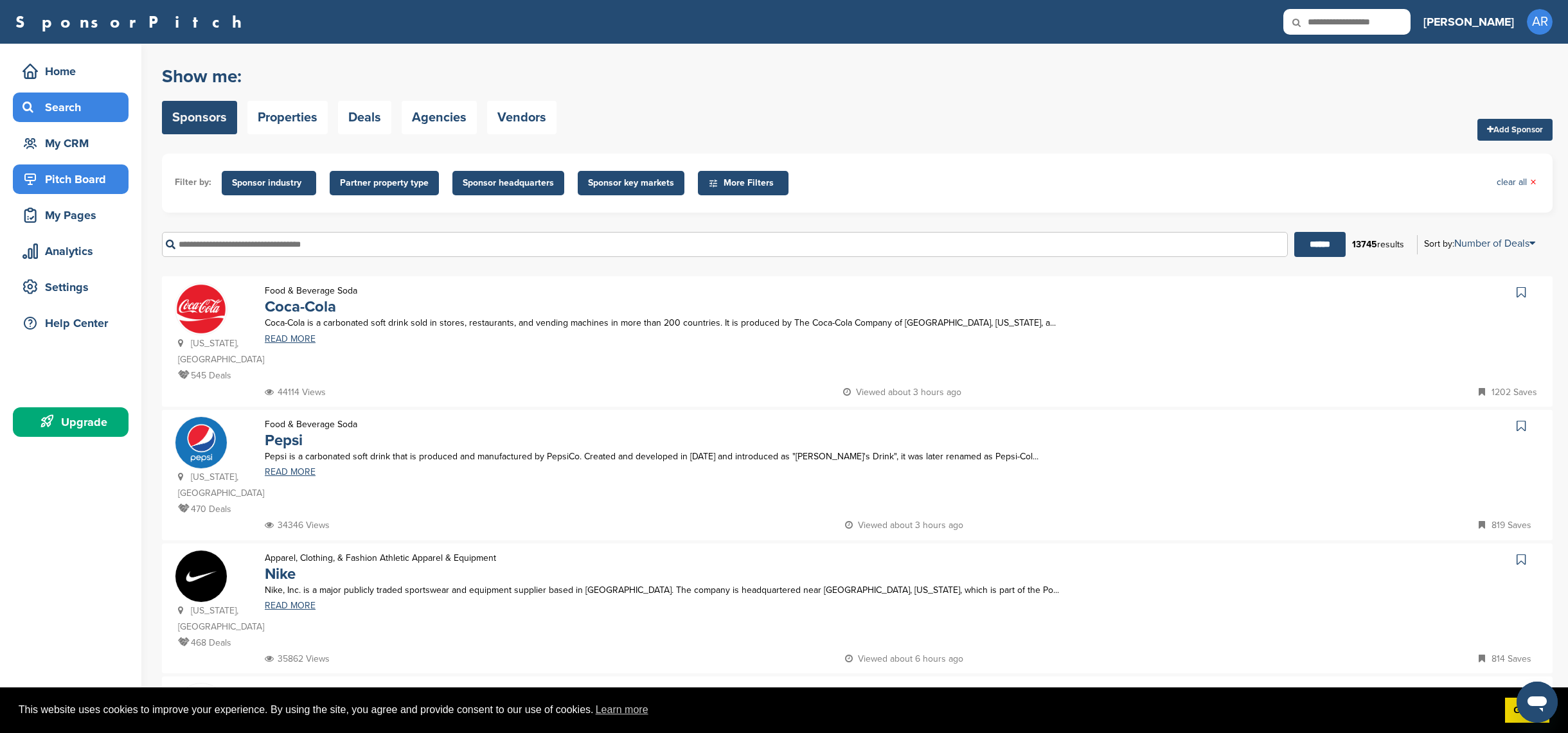
click at [68, 185] on div "Pitch Board" at bounding box center [74, 179] width 109 height 23
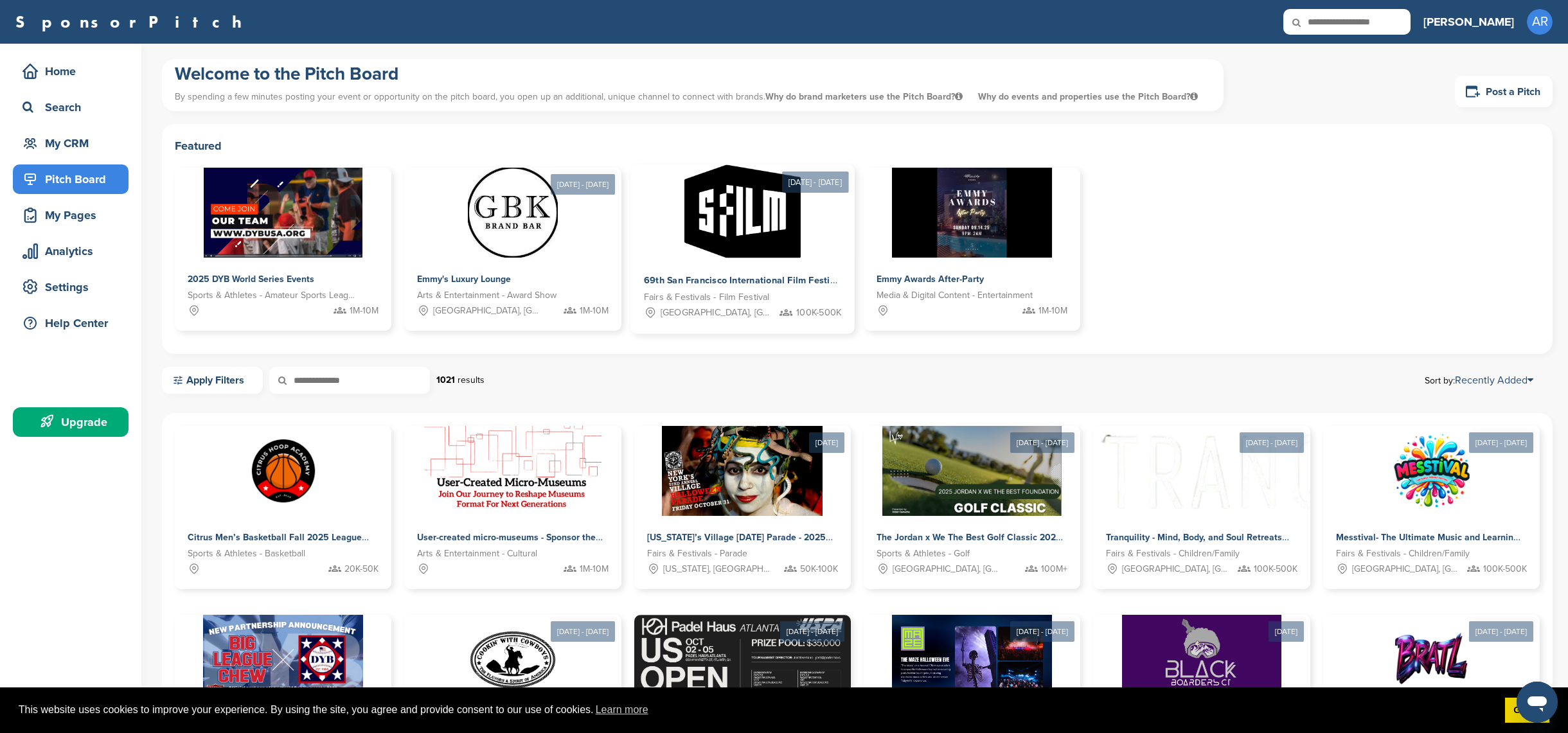
click at [716, 282] on span "69th San Francisco International Film Festival" at bounding box center [743, 281] width 199 height 11
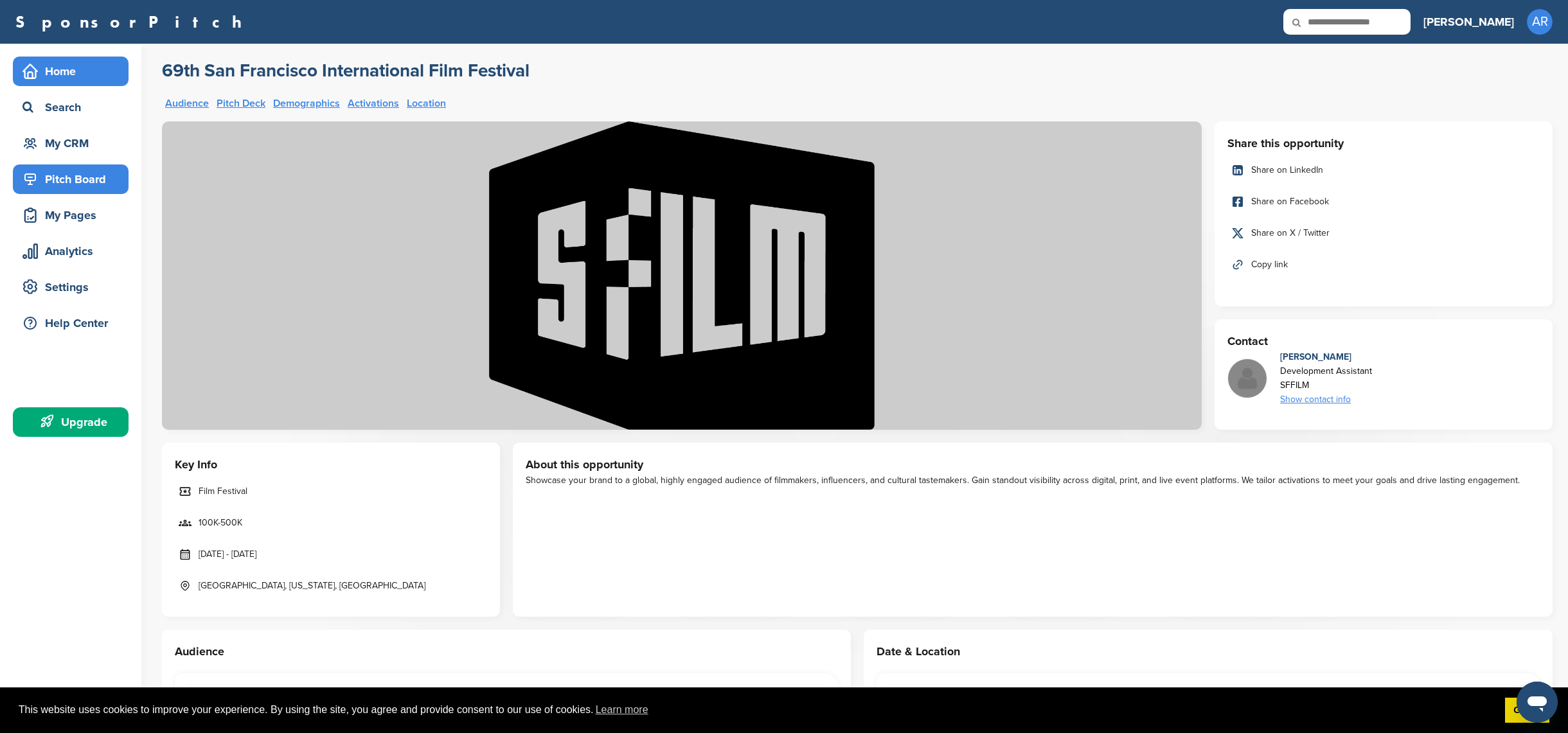
click at [44, 84] on div "Home" at bounding box center [71, 71] width 116 height 29
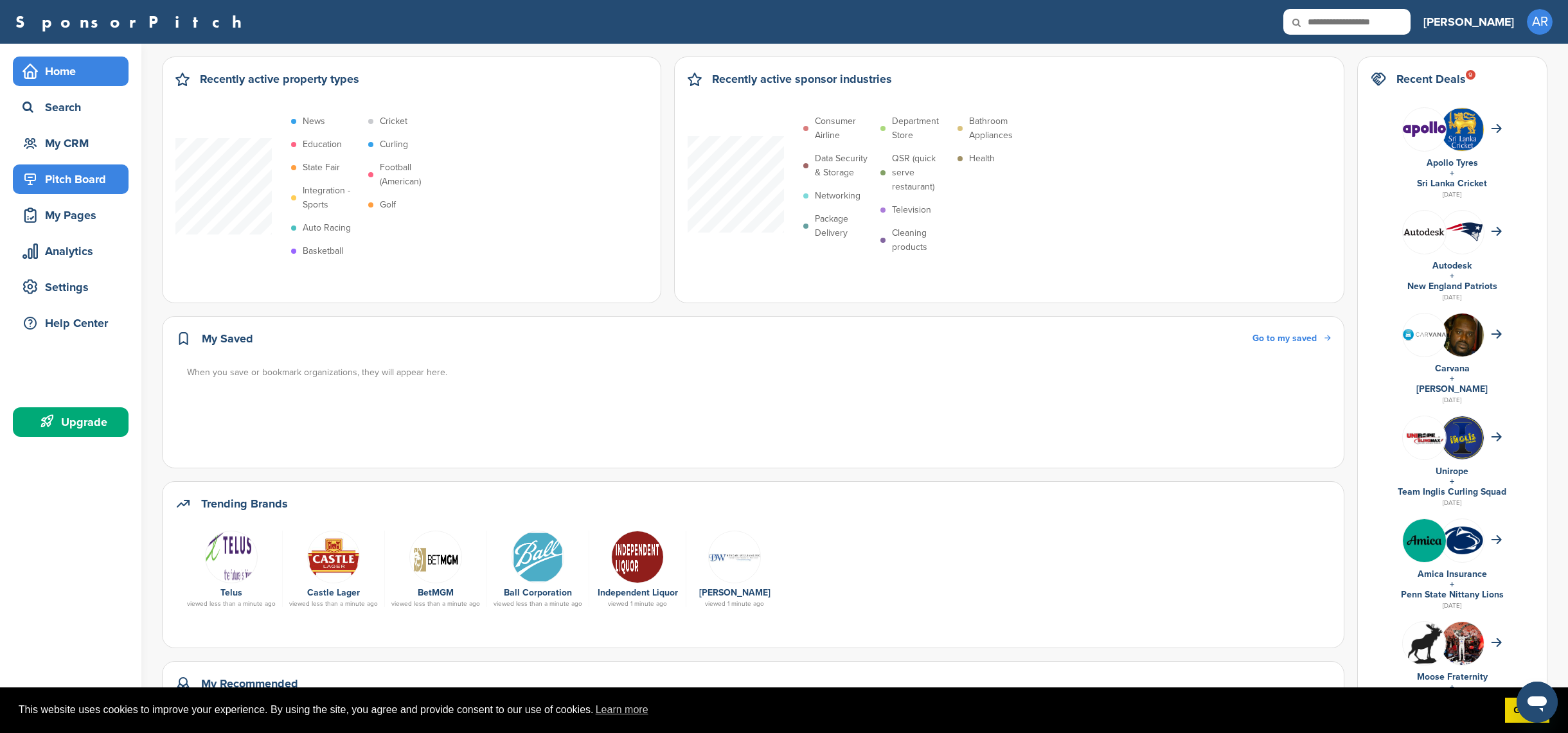
click at [81, 186] on div "Pitch Board" at bounding box center [74, 179] width 109 height 23
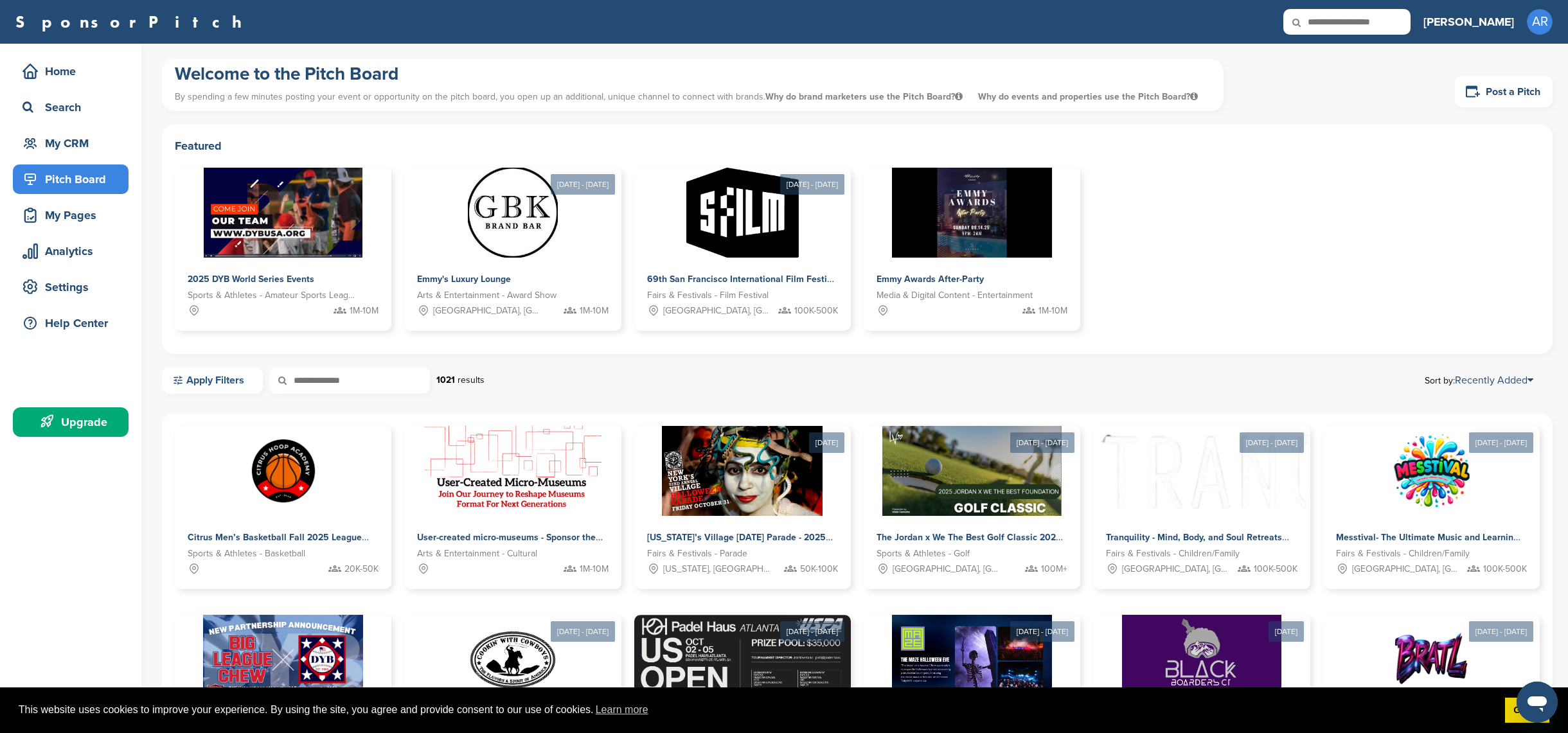
click at [190, 379] on link "Apply Filters" at bounding box center [212, 381] width 101 height 27
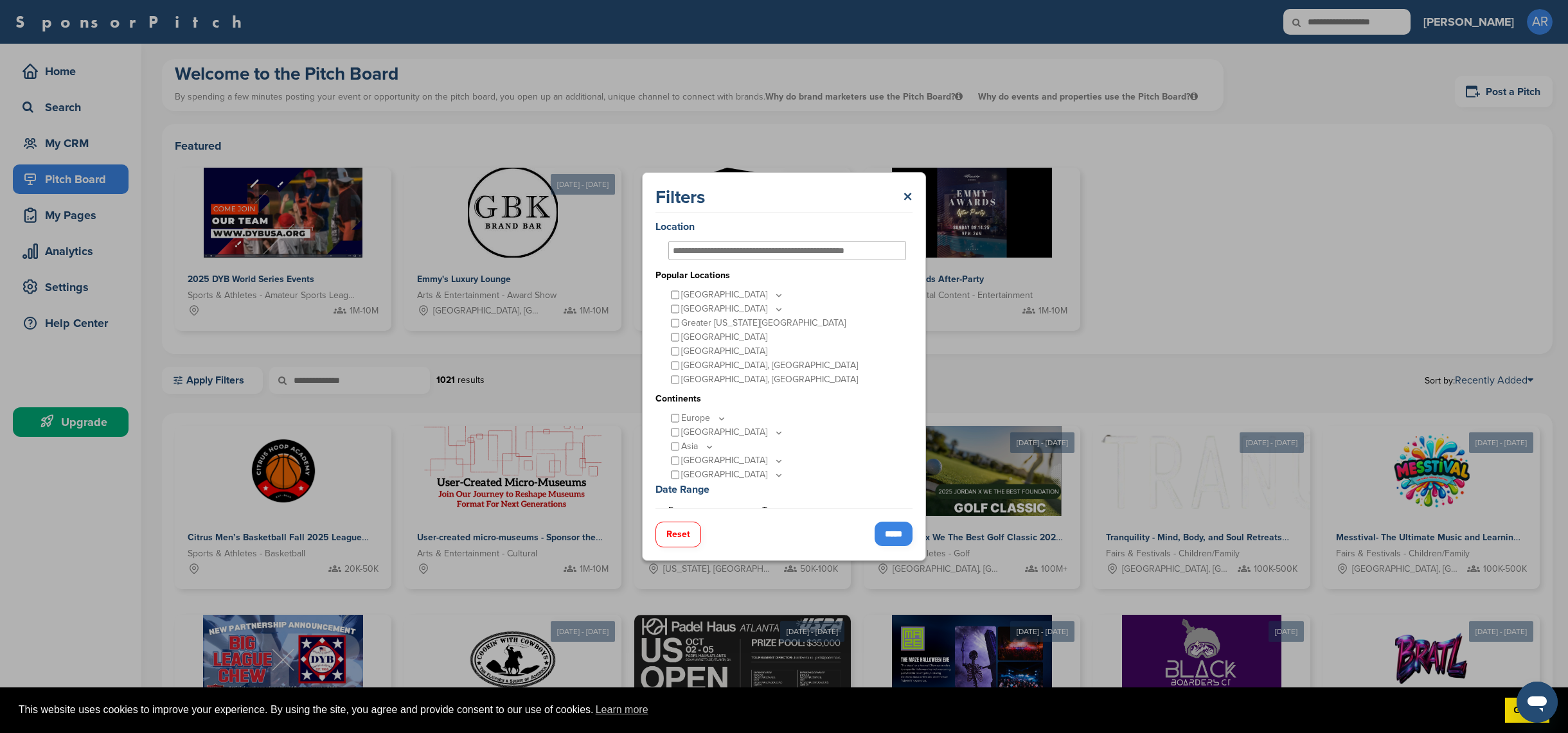
click at [773, 297] on icon at bounding box center [779, 295] width 11 height 11
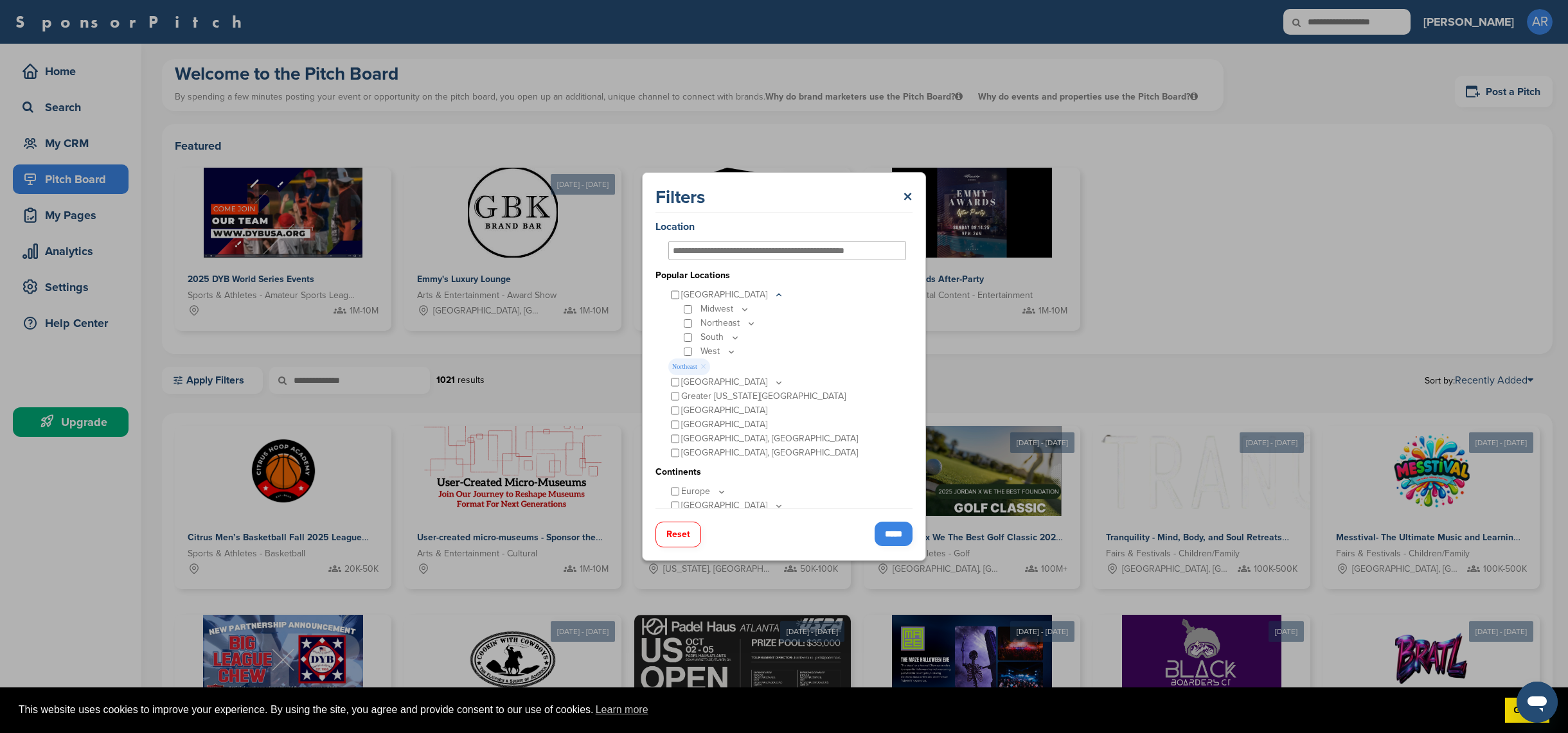
click at [748, 325] on icon at bounding box center [752, 324] width 11 height 11
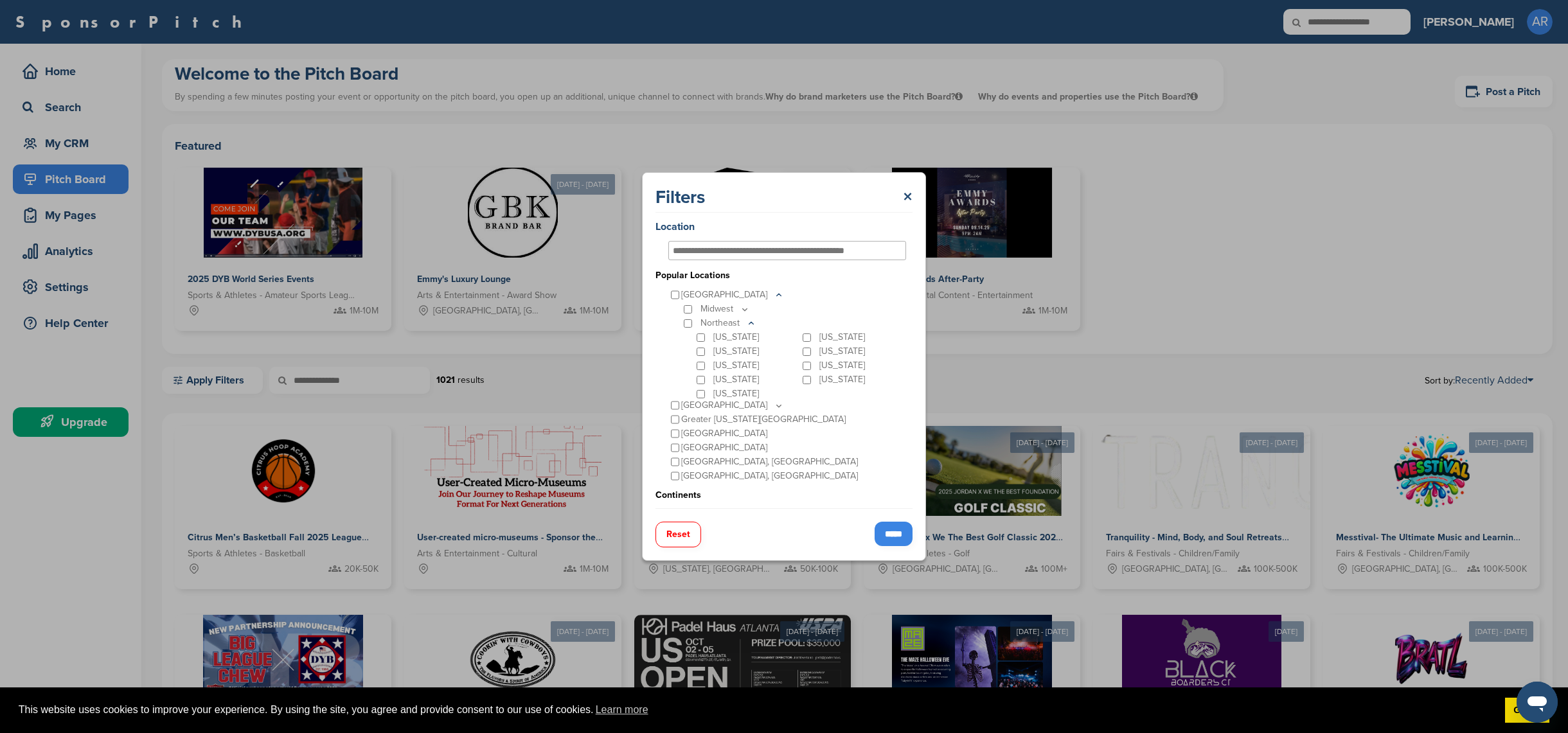
click at [749, 322] on icon at bounding box center [752, 324] width 11 height 11
click at [749, 324] on icon at bounding box center [752, 324] width 11 height 11
click at [752, 324] on icon at bounding box center [752, 324] width 11 height 11
click at [746, 306] on icon at bounding box center [745, 309] width 11 height 11
click at [745, 306] on icon at bounding box center [745, 309] width 11 height 11
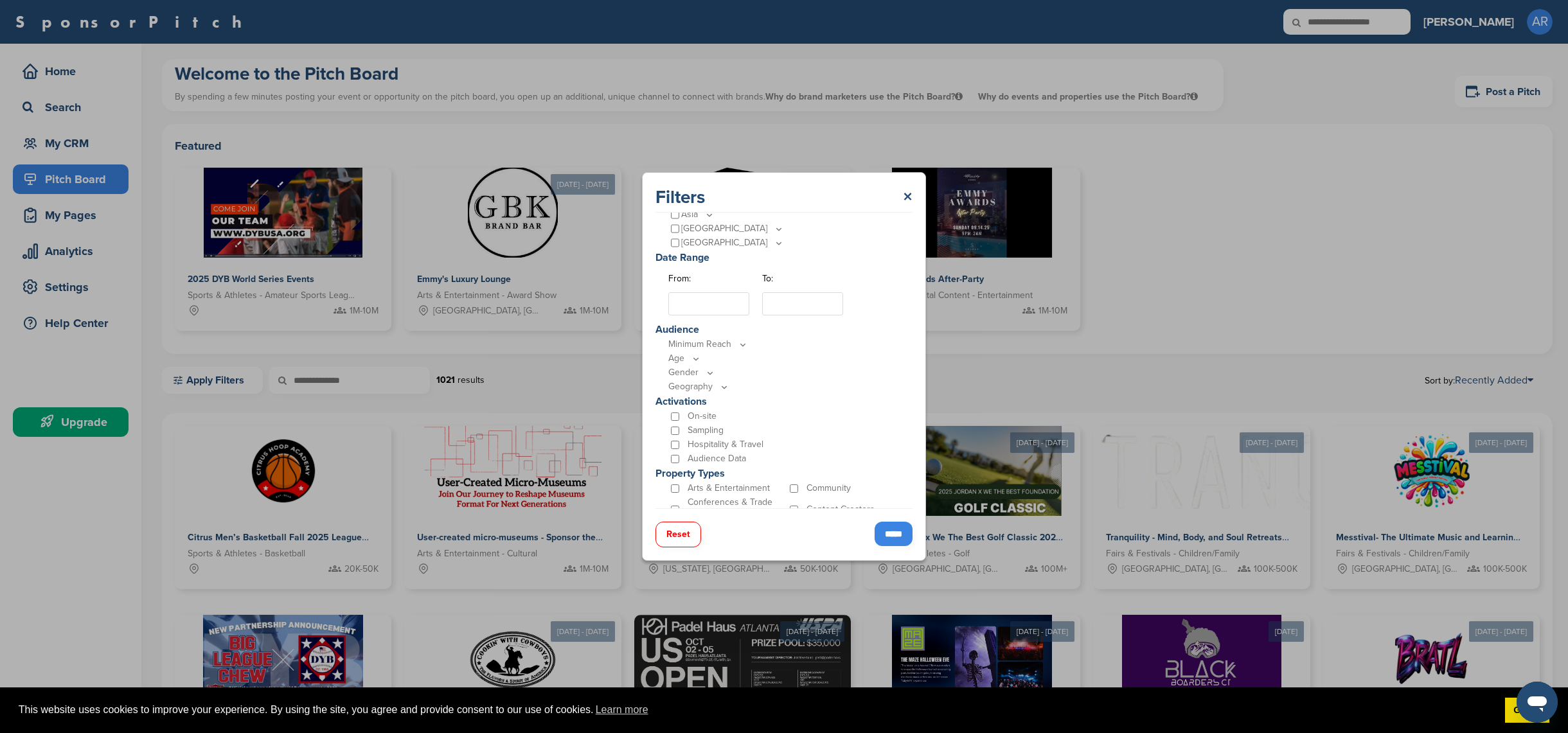
scroll to position [308, 0]
click at [738, 345] on icon at bounding box center [743, 342] width 11 height 11
click at [710, 357] on p "< 5K" at bounding box center [710, 356] width 17 height 14
click at [901, 536] on input "*****" at bounding box center [893, 534] width 38 height 24
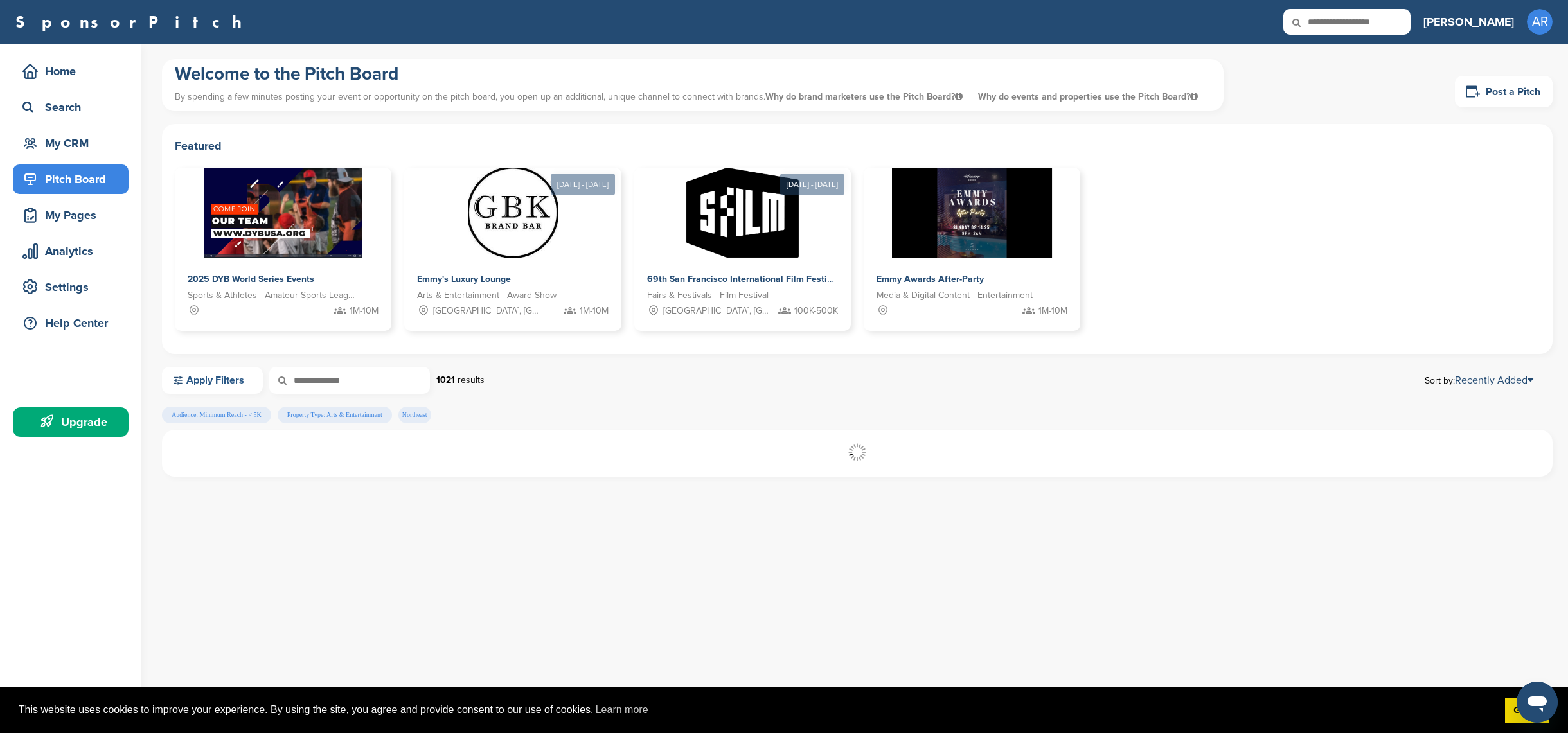
click at [220, 378] on link "Apply Filters" at bounding box center [212, 381] width 101 height 27
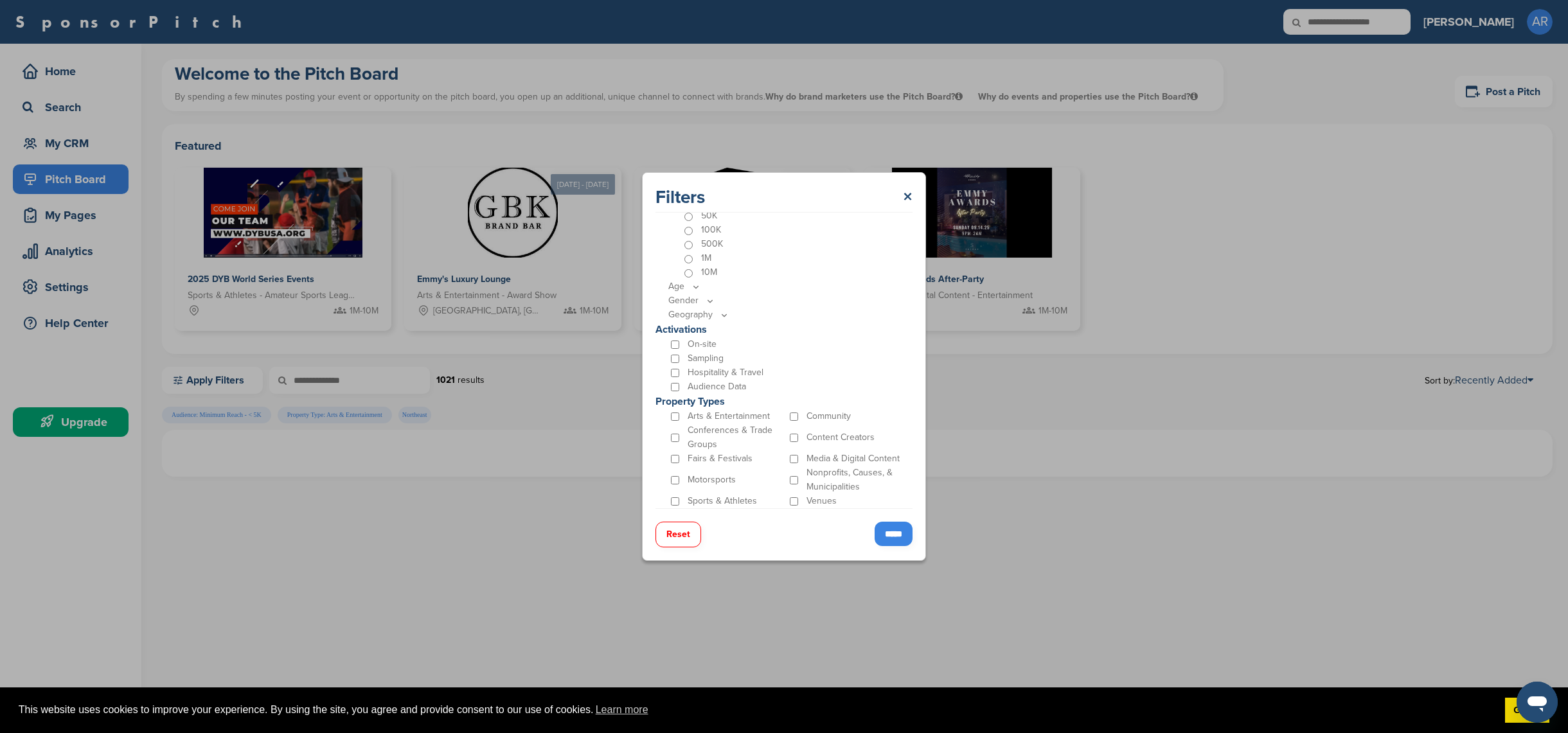
drag, startPoint x: 913, startPoint y: 413, endPoint x: 913, endPoint y: 448, distance: 35.0
click at [913, 448] on div "Filters × Location Popular Locations United States Midwest Illinois Indiana Iow…" at bounding box center [783, 366] width 284 height 389
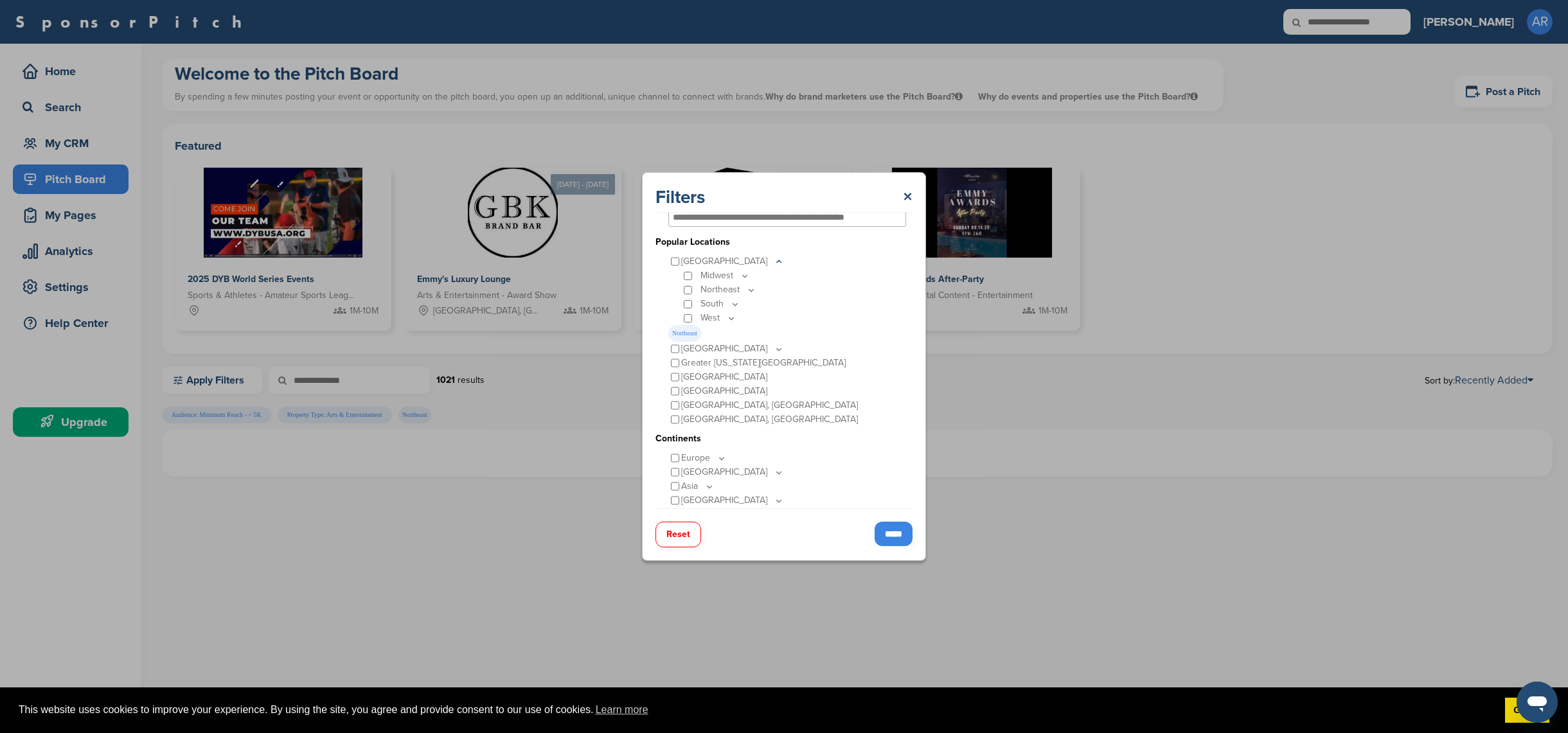
scroll to position [33, 0]
click at [884, 536] on input "*****" at bounding box center [893, 534] width 38 height 24
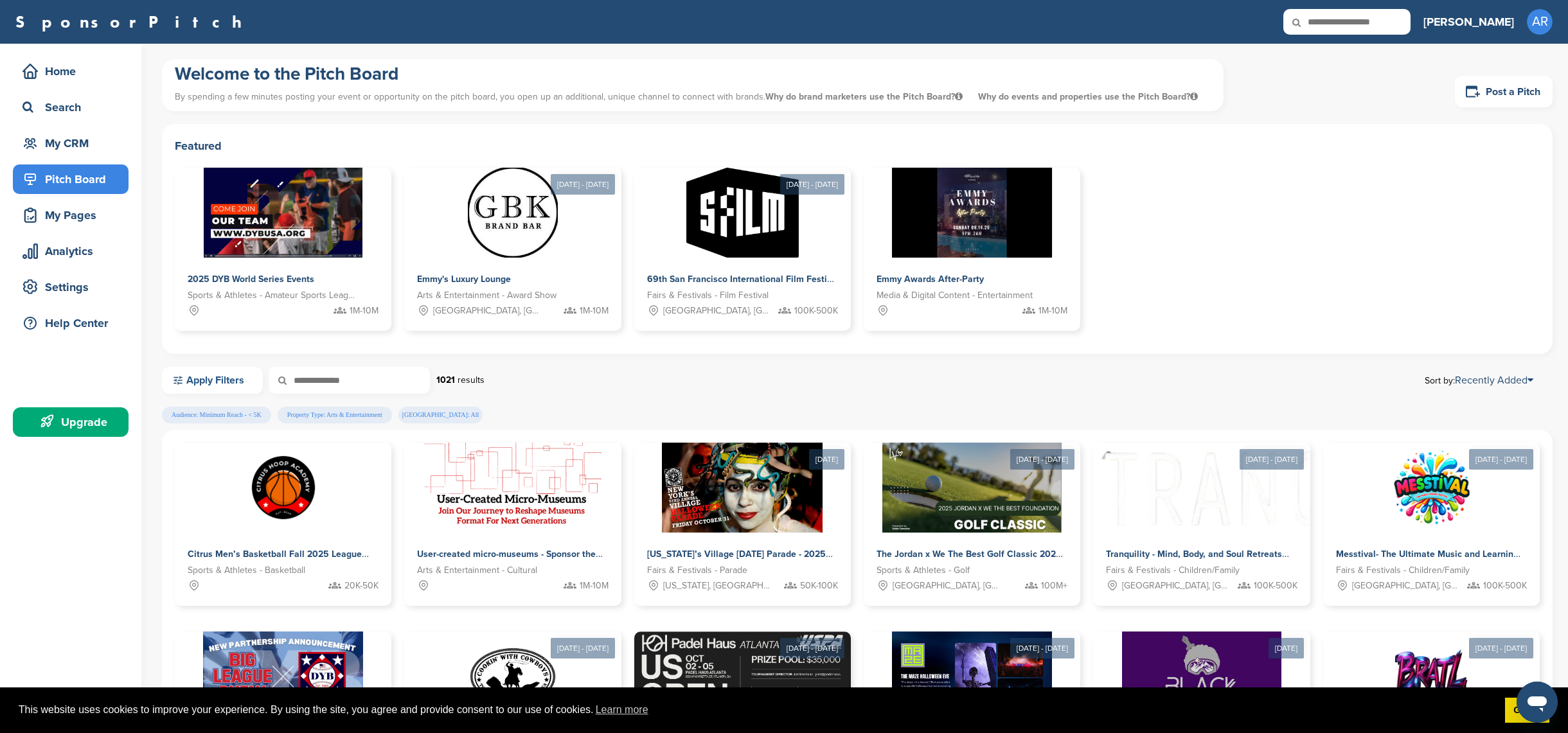
click at [232, 383] on link "Apply Filters" at bounding box center [212, 381] width 101 height 27
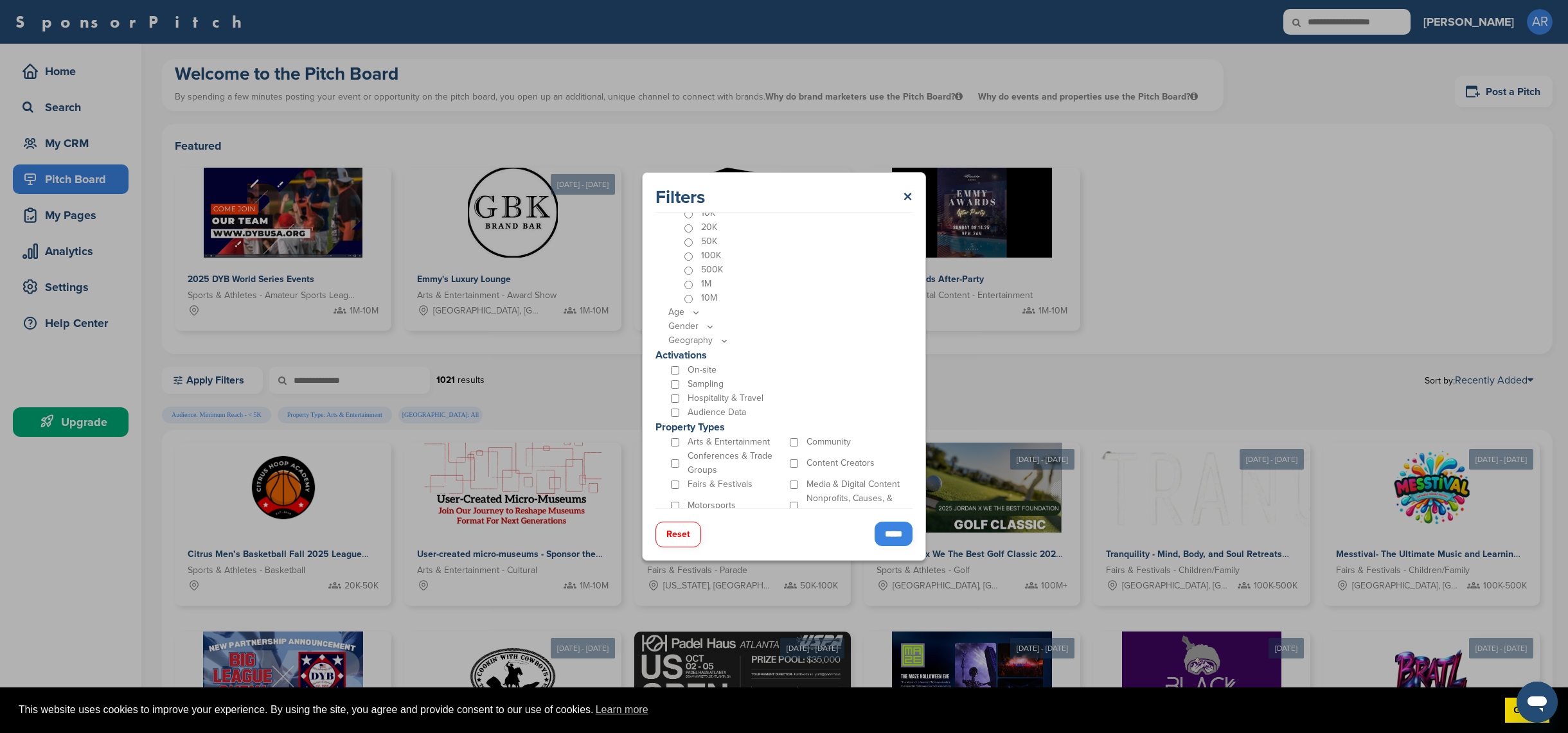
scroll to position [491, 0]
click at [877, 373] on div "Hospitality & Travel" at bounding box center [787, 373] width 238 height 14
click at [889, 540] on input "*****" at bounding box center [893, 534] width 38 height 24
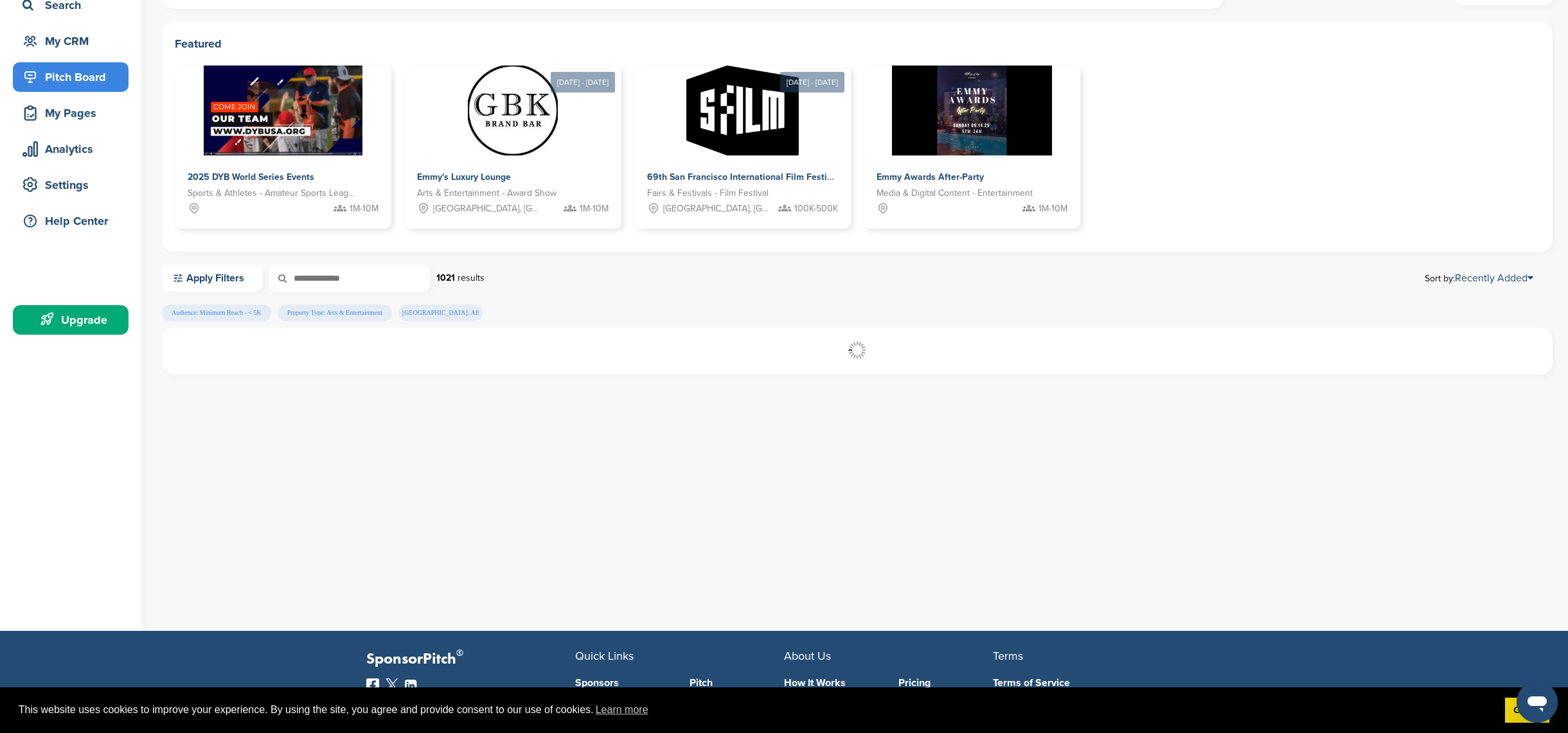
scroll to position [0, 0]
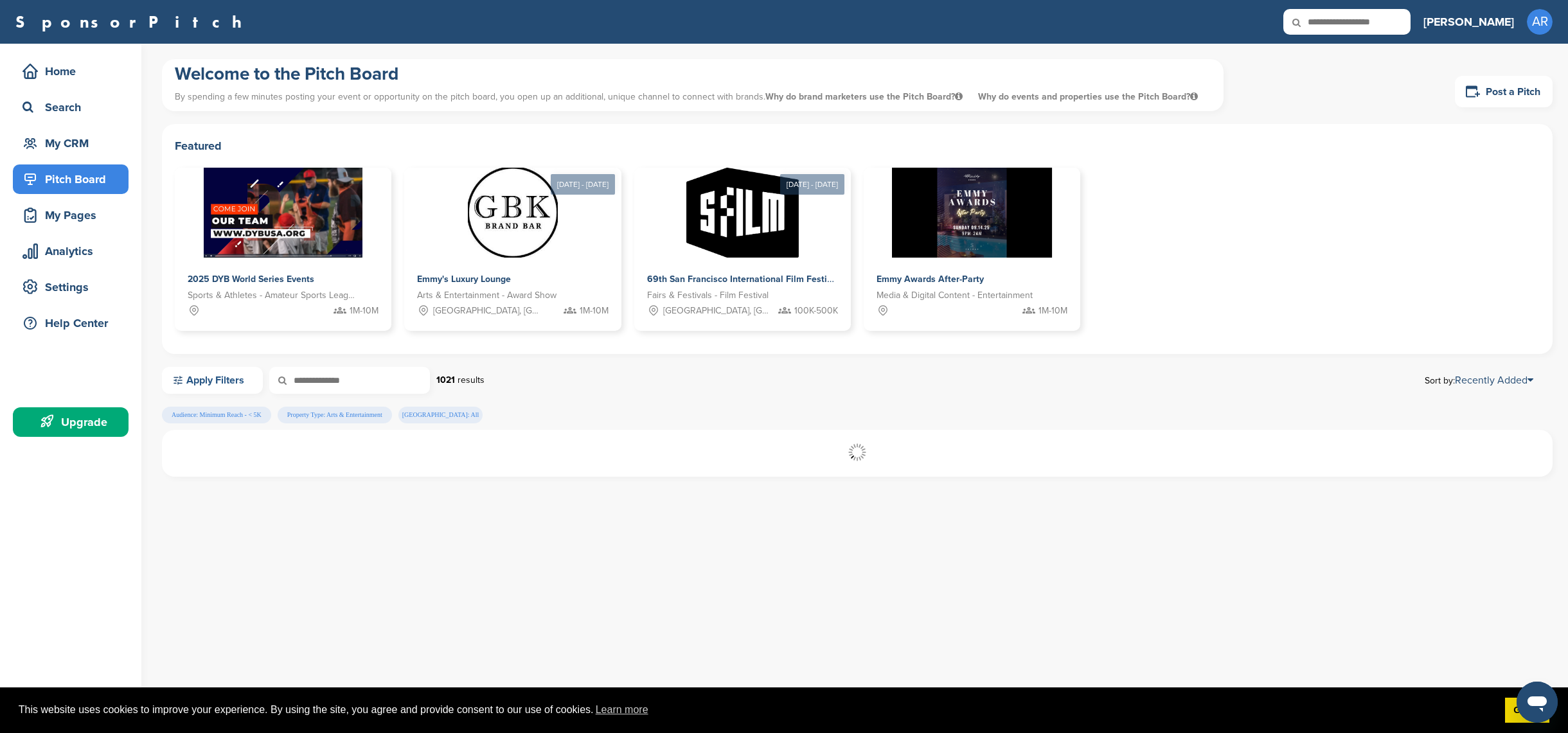
click at [241, 380] on link "Apply Filters" at bounding box center [212, 381] width 101 height 27
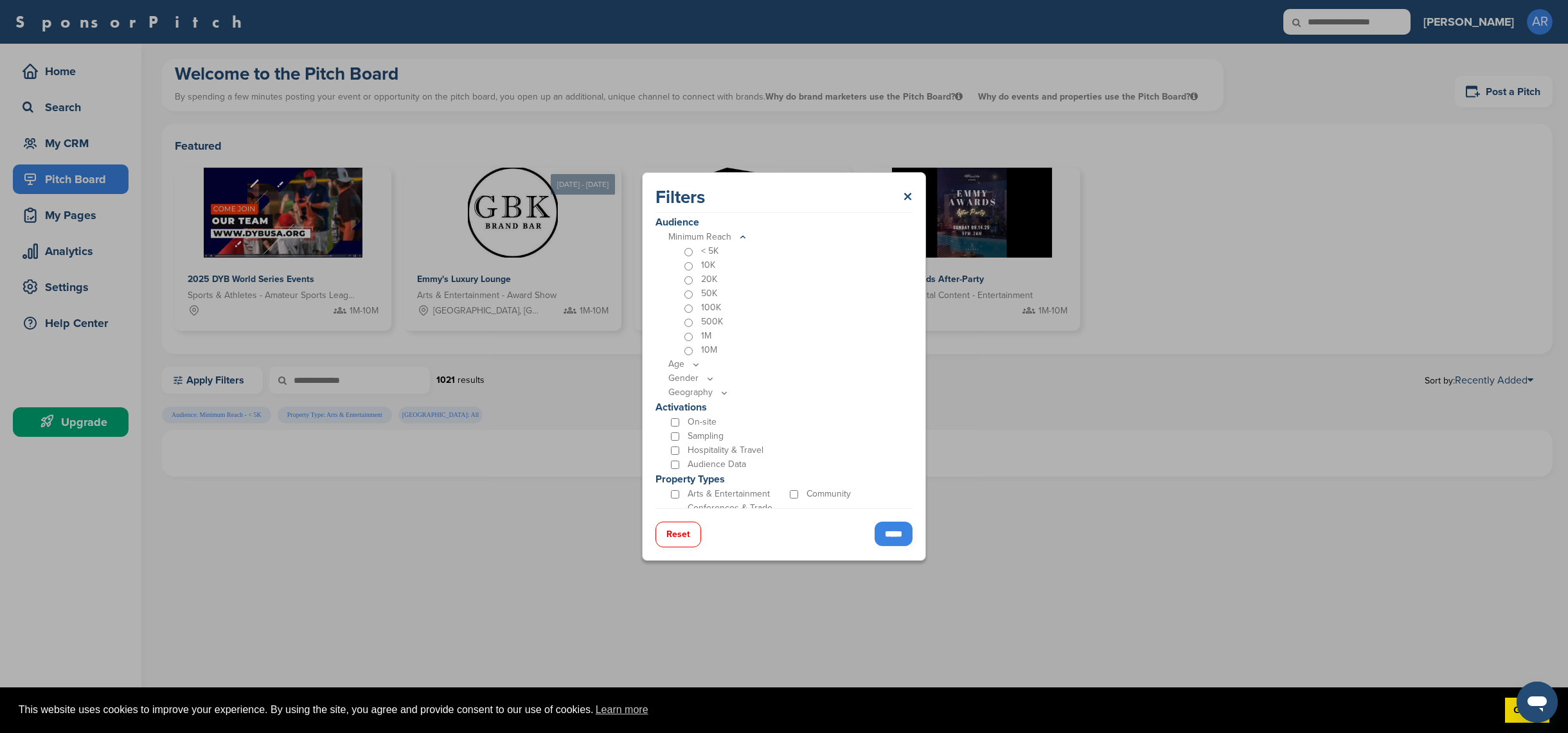
scroll to position [491, 0]
drag, startPoint x: 690, startPoint y: 529, endPoint x: 711, endPoint y: 526, distance: 21.2
click at [691, 529] on button "Reset" at bounding box center [678, 534] width 46 height 26
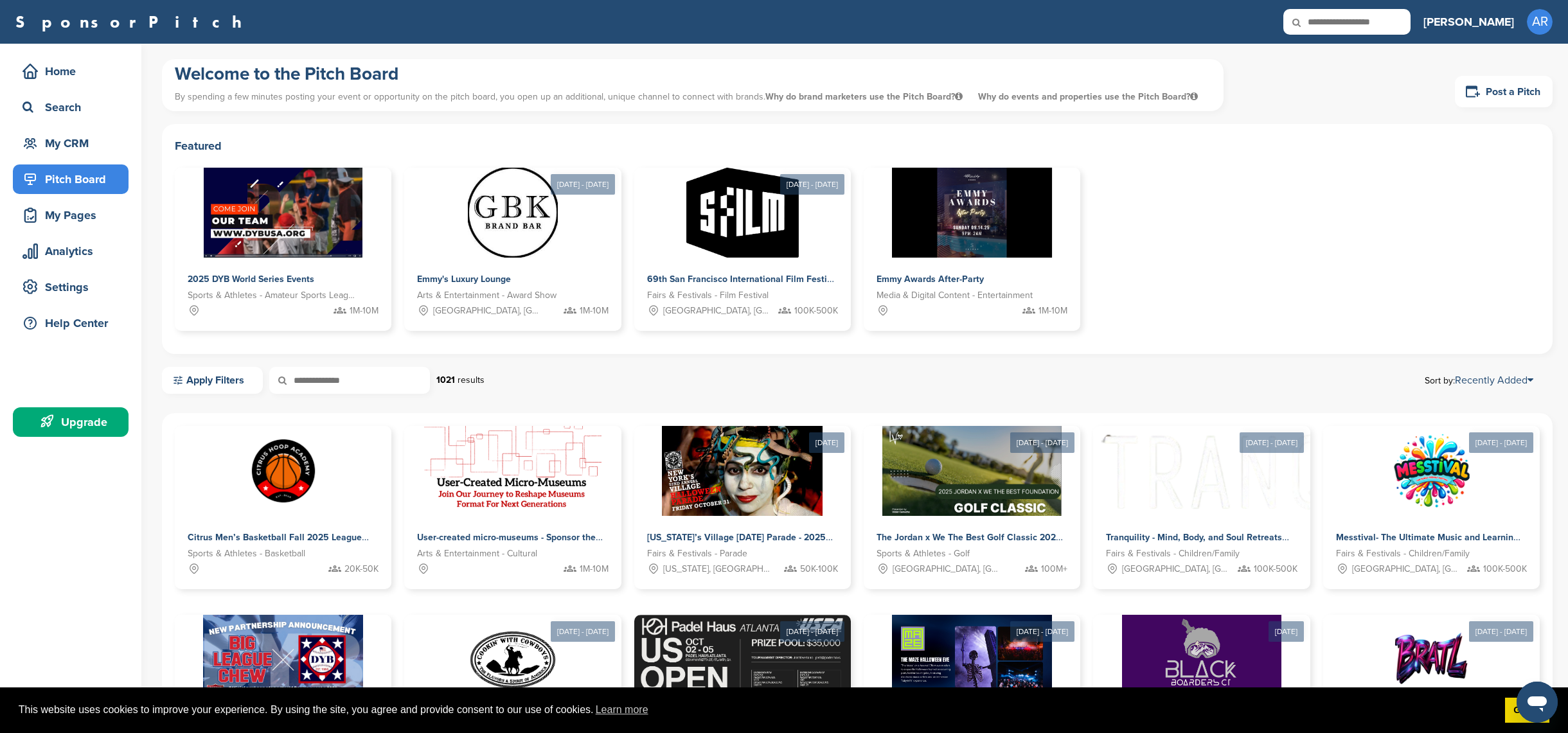
drag, startPoint x: 217, startPoint y: 384, endPoint x: 333, endPoint y: 381, distance: 116.0
click at [218, 384] on link "Apply Filters" at bounding box center [212, 381] width 101 height 27
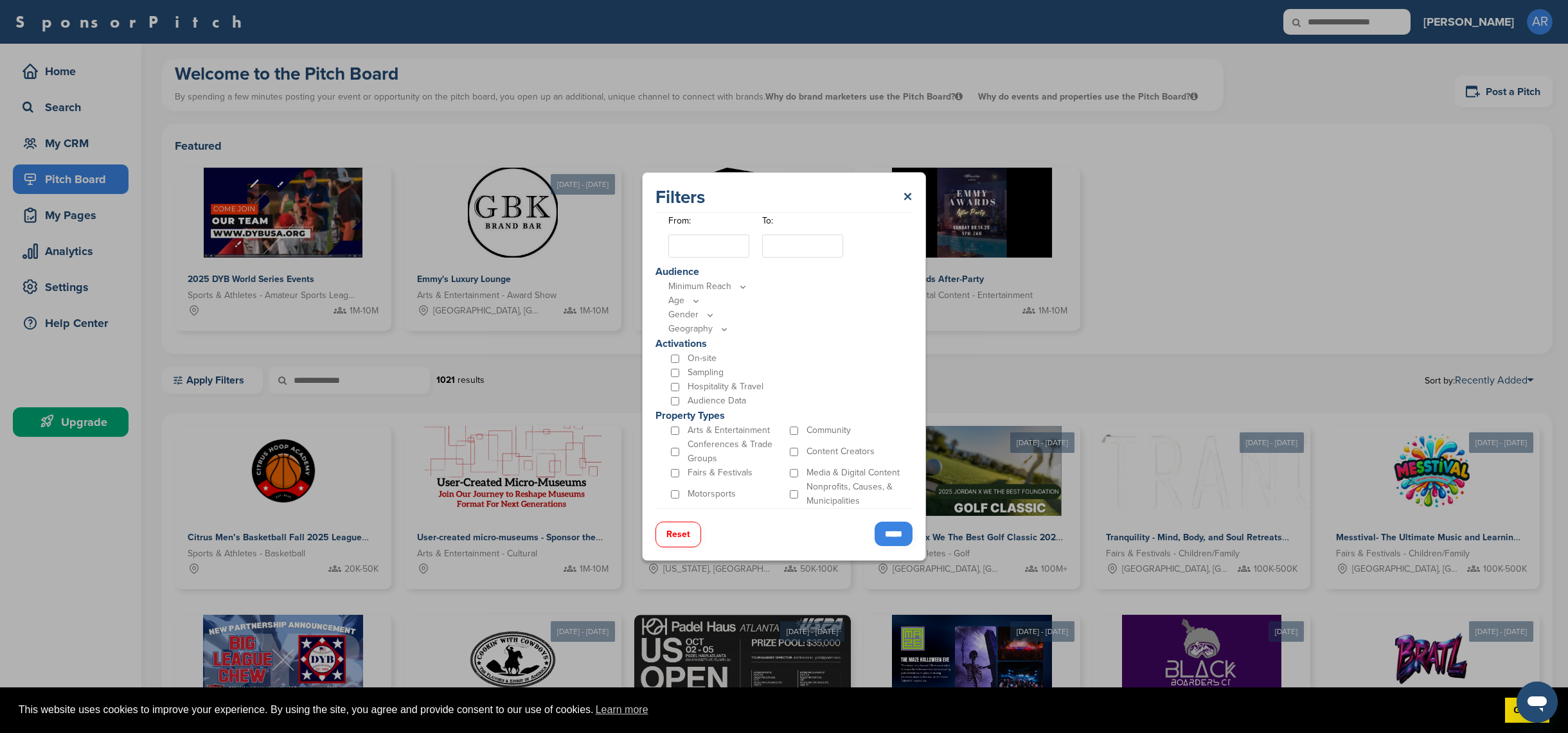
scroll to position [297, 0]
click at [904, 200] on link "×" at bounding box center [907, 197] width 10 height 23
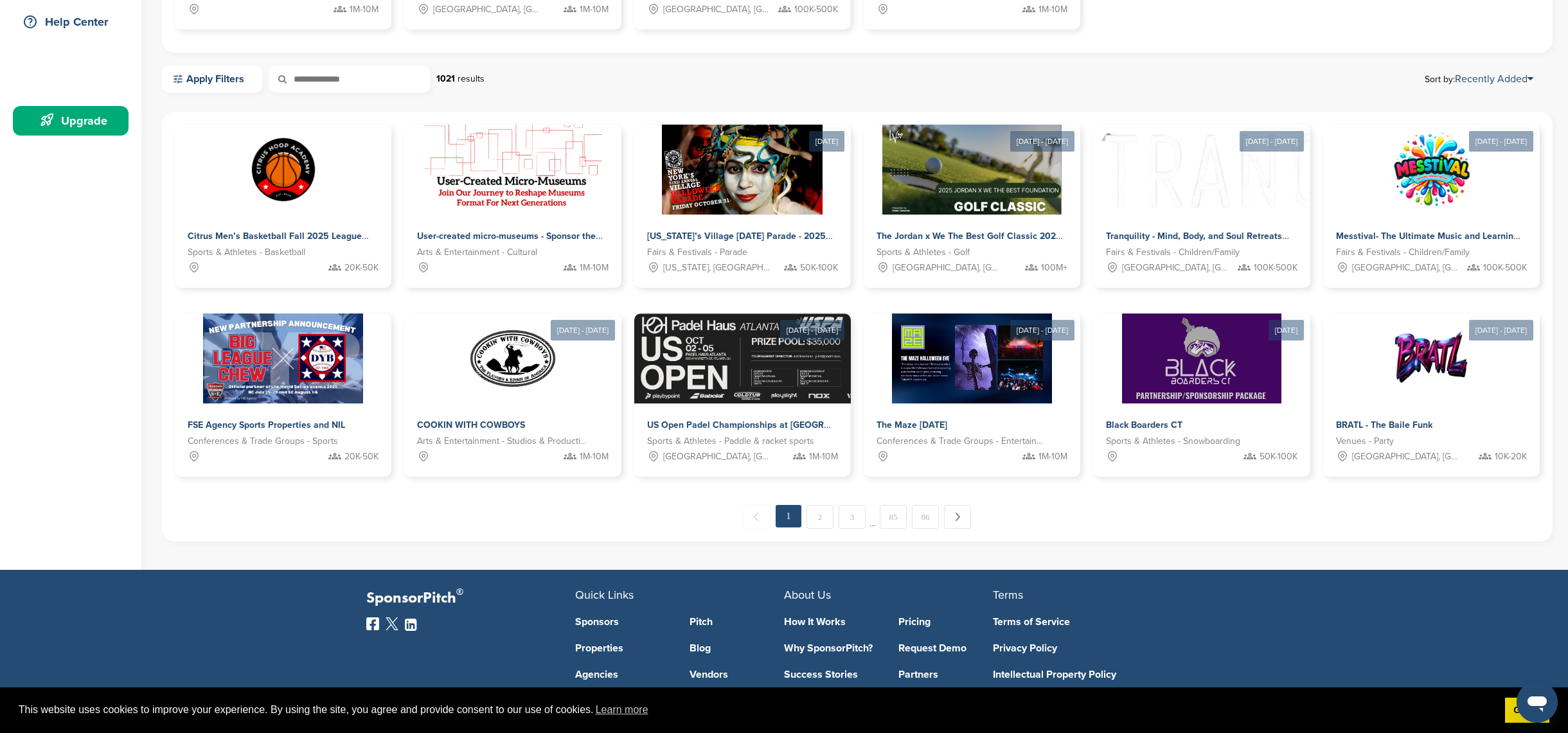
scroll to position [302, 0]
click at [852, 517] on link "3" at bounding box center [852, 516] width 27 height 24
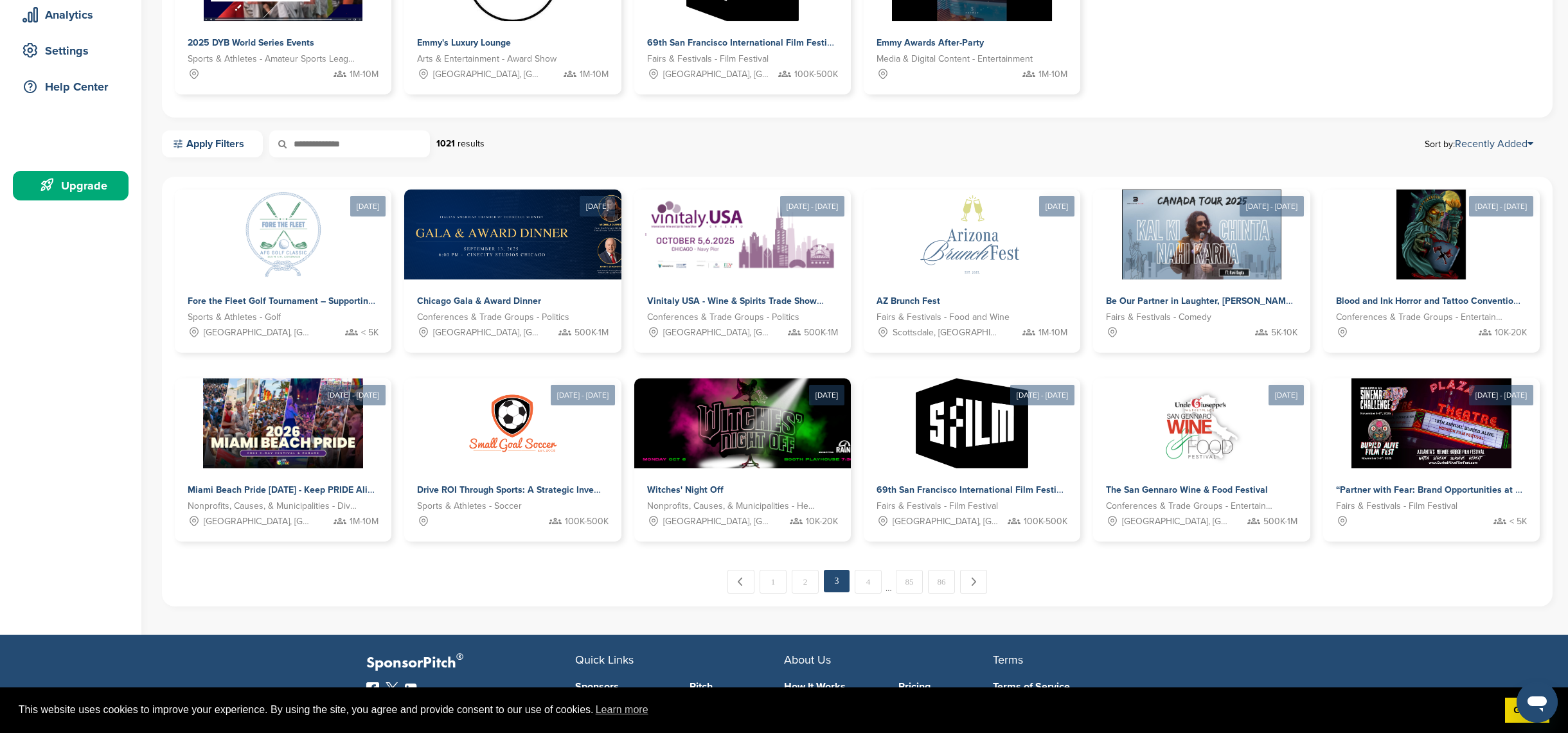
scroll to position [0, 0]
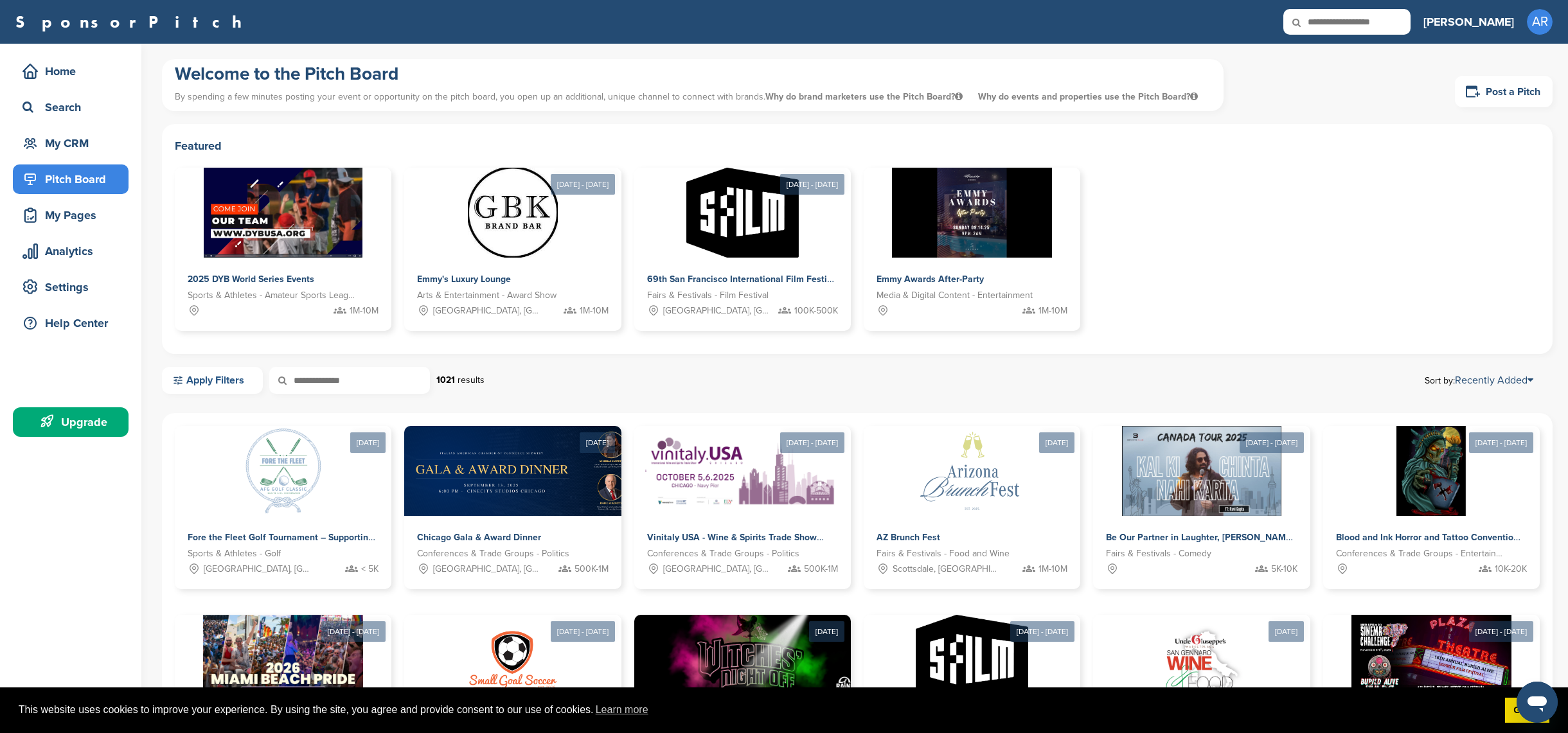
click at [218, 386] on link "Apply Filters" at bounding box center [212, 381] width 101 height 27
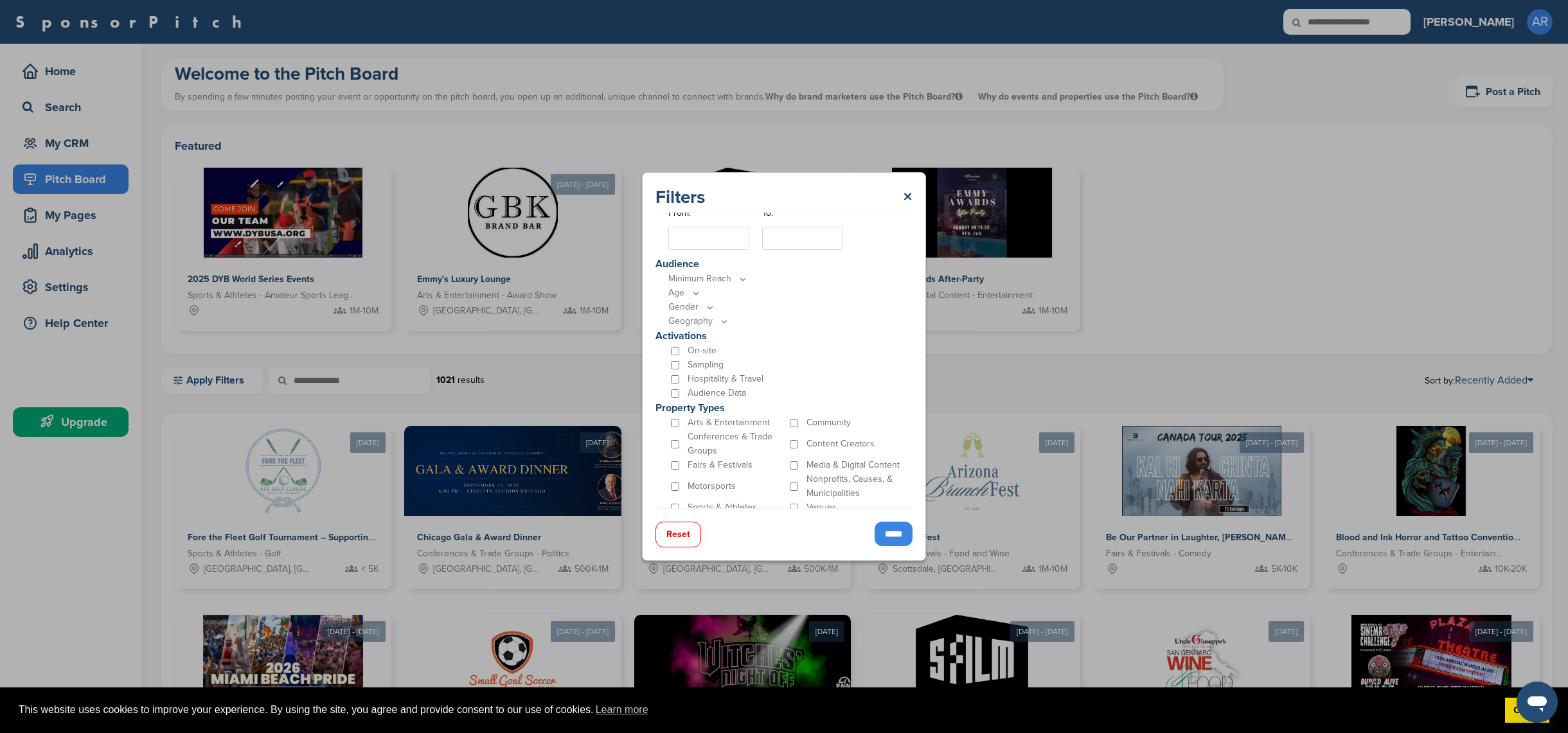
click at [883, 534] on input "*****" at bounding box center [893, 534] width 38 height 24
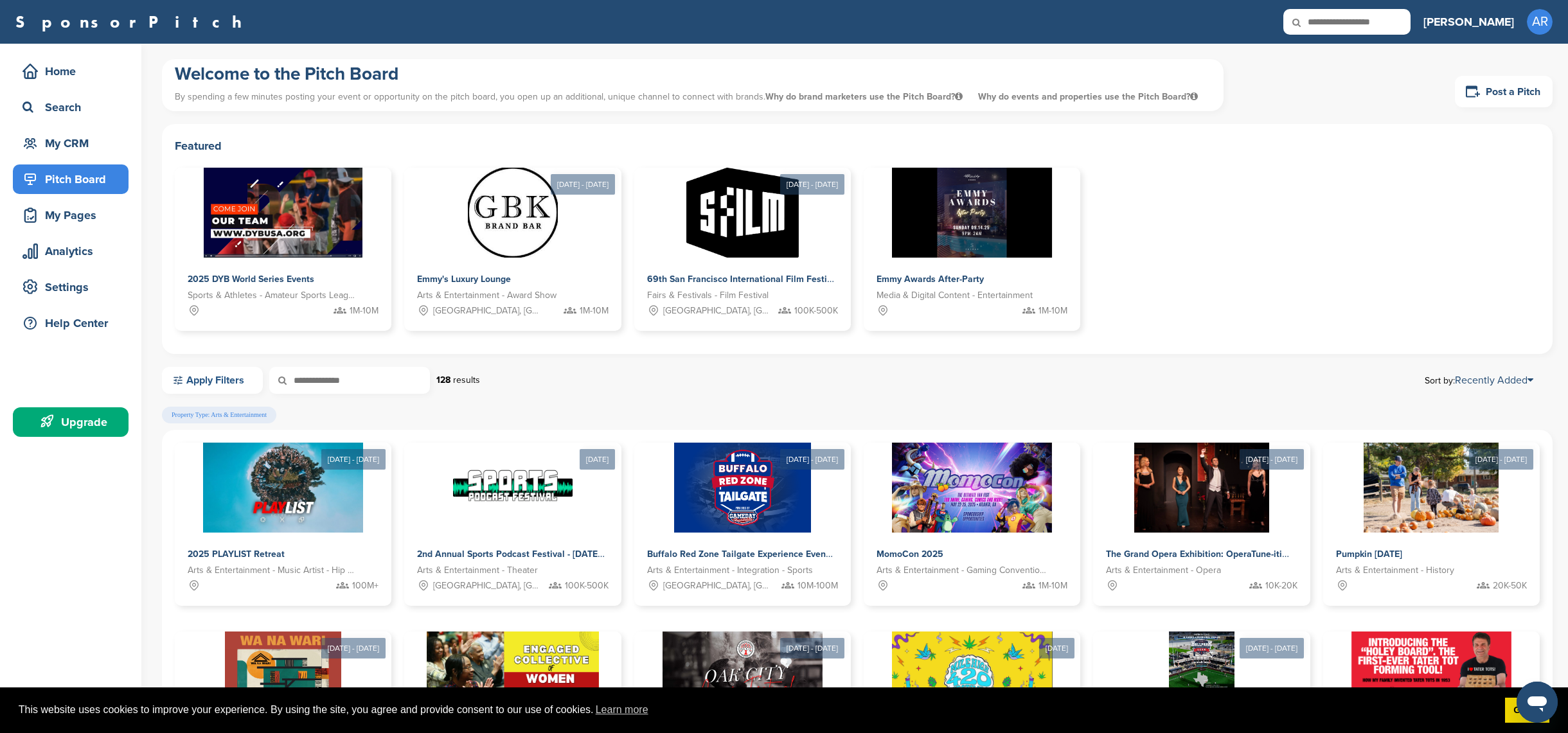
click at [191, 382] on link "Apply Filters" at bounding box center [212, 381] width 101 height 27
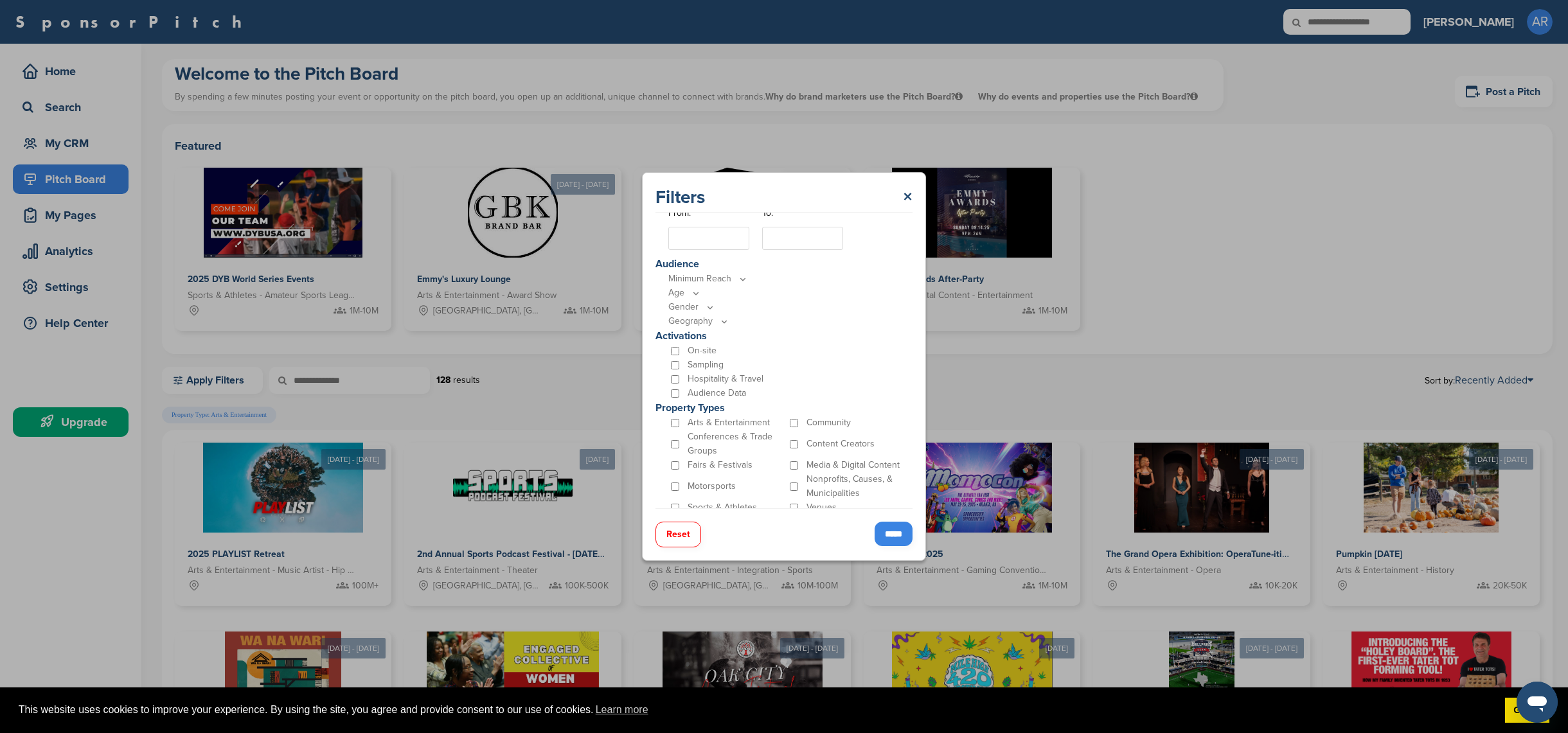
scroll to position [305, 0]
click at [901, 539] on input "*****" at bounding box center [893, 534] width 38 height 24
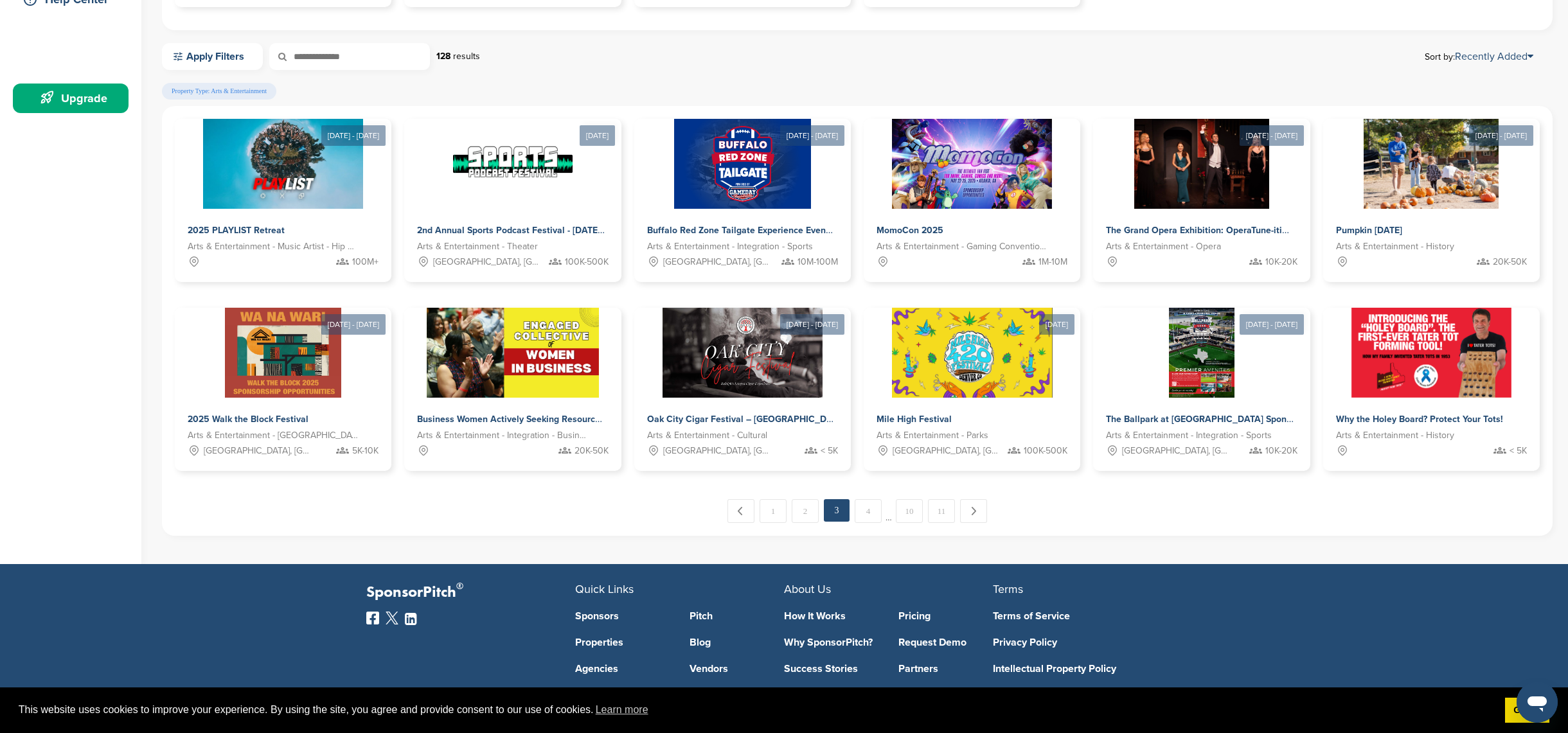
scroll to position [324, 0]
click at [782, 427] on div "Oak City Cigar Festival – [GEOGRAPHIC_DATA]'s largest Cigar & Lifestyle Experie…" at bounding box center [740, 421] width 195 height 19
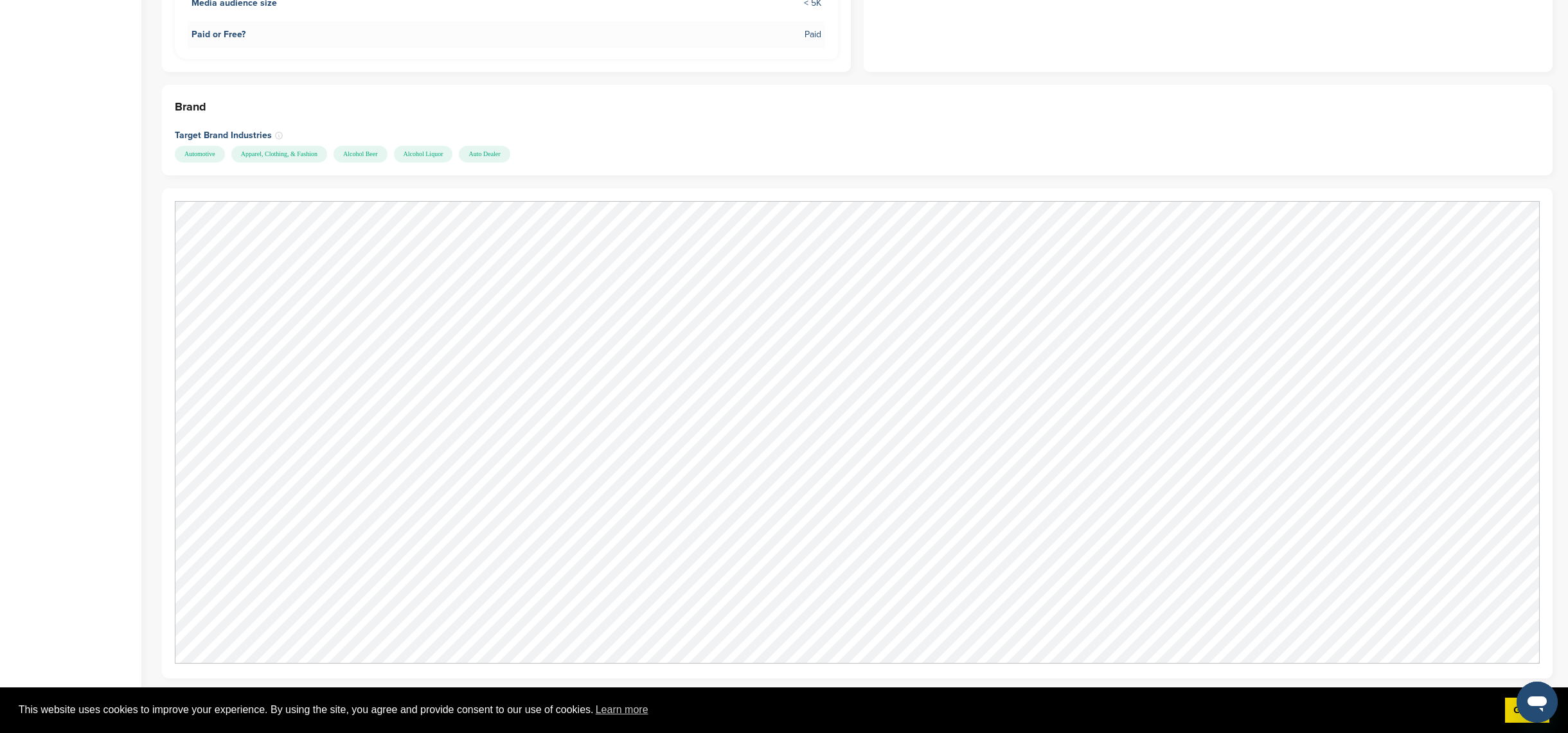
scroll to position [727, 0]
